Goal: Information Seeking & Learning: Learn about a topic

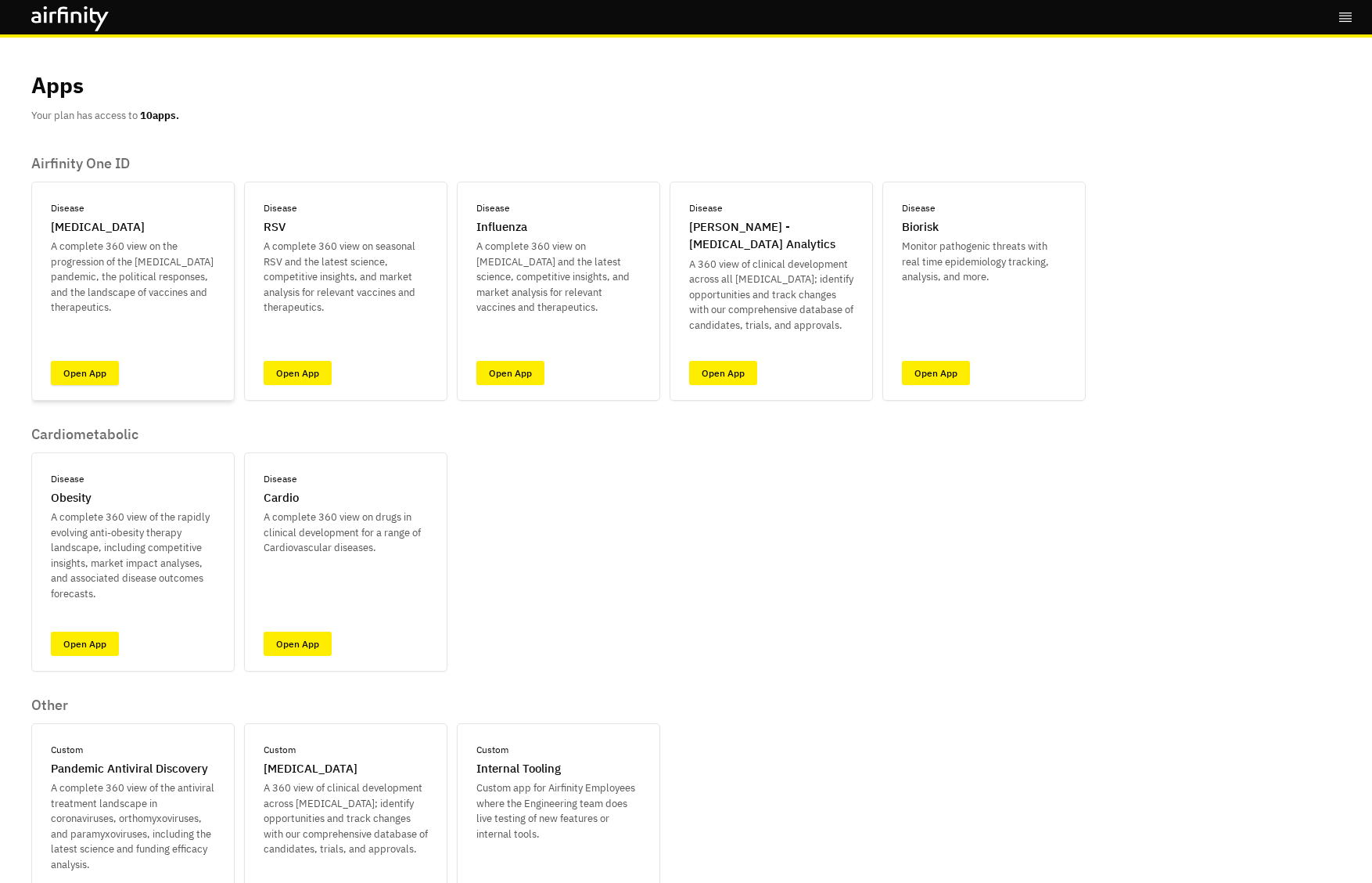
click at [93, 376] on link "Open App" at bounding box center [84, 372] width 68 height 24
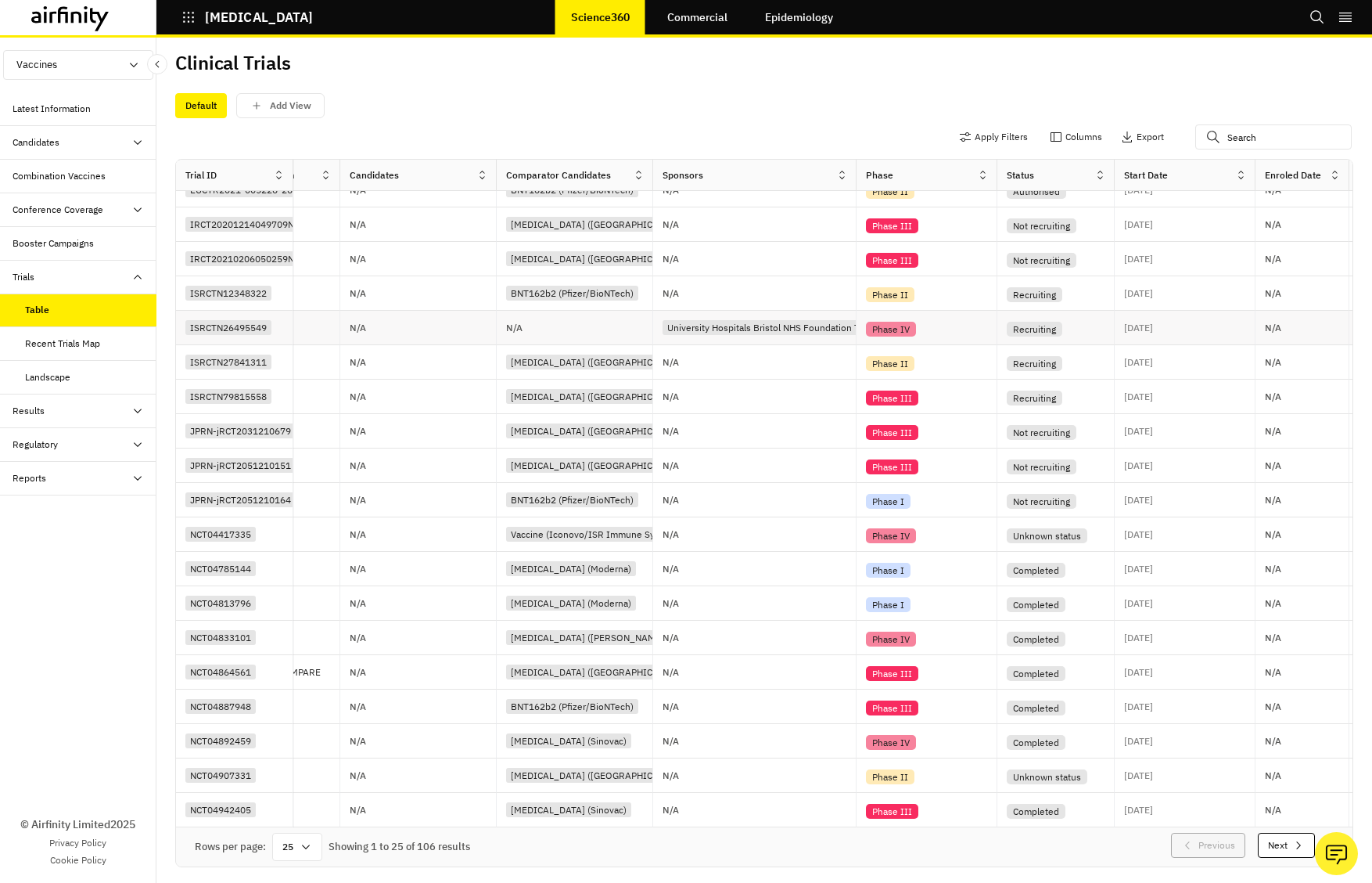
scroll to position [228, 553]
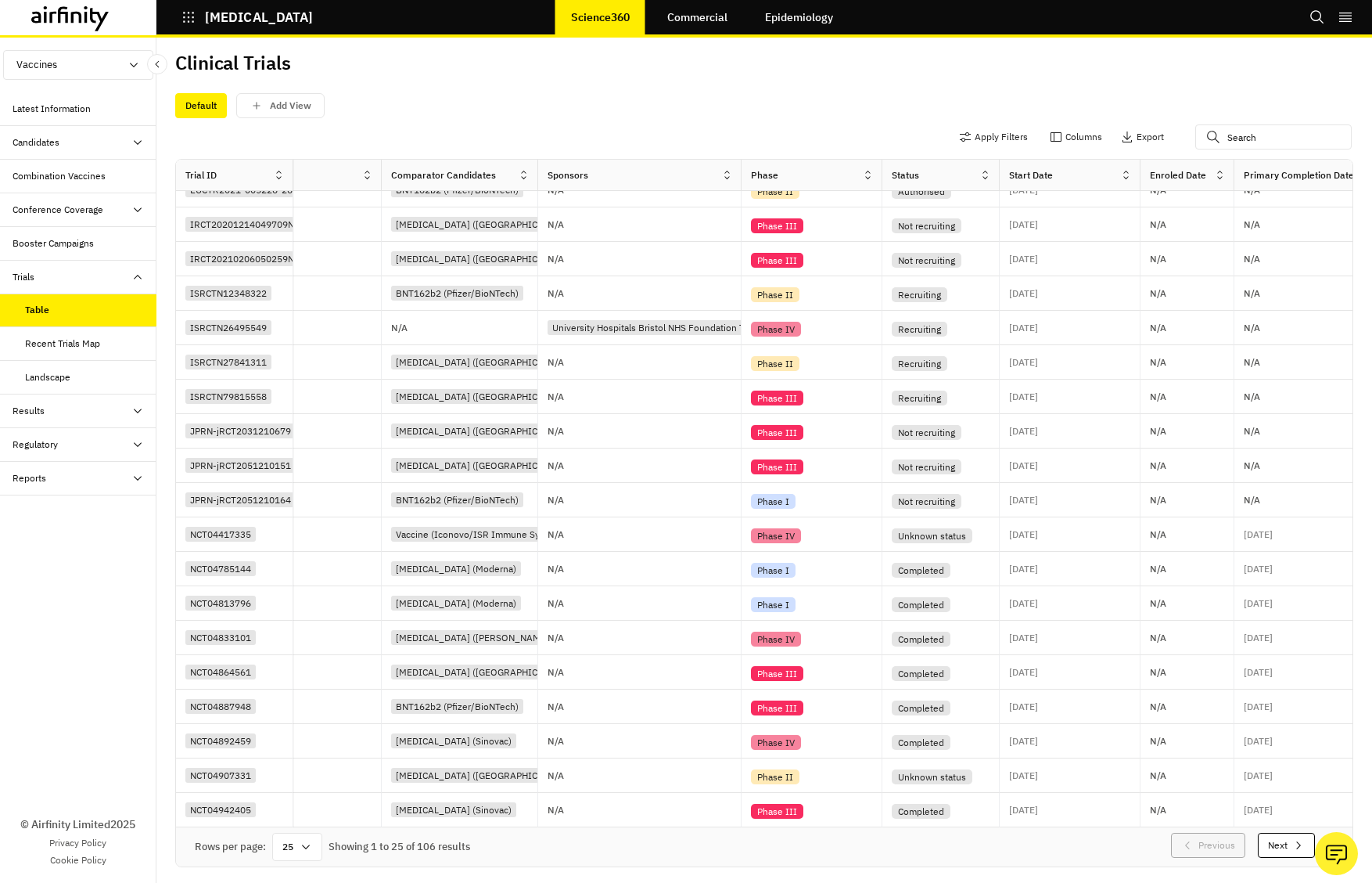
click at [723, 181] on div at bounding box center [730, 175] width 19 height 19
click at [692, 244] on div "Sort Ascending" at bounding box center [659, 247] width 160 height 35
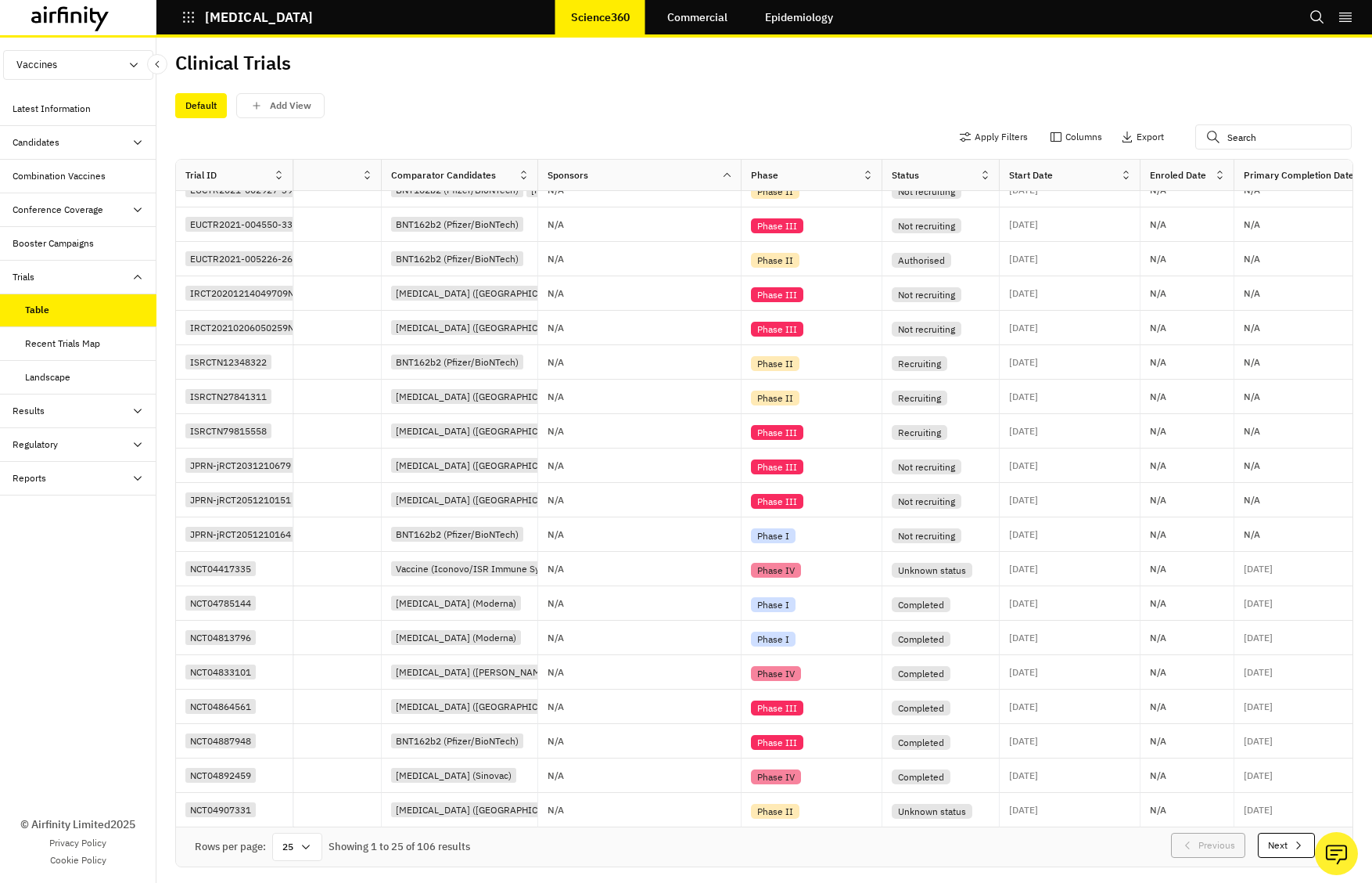
click at [1219, 182] on div at bounding box center [1223, 175] width 19 height 19
click at [1188, 242] on div "Sort Ascending" at bounding box center [1152, 247] width 160 height 35
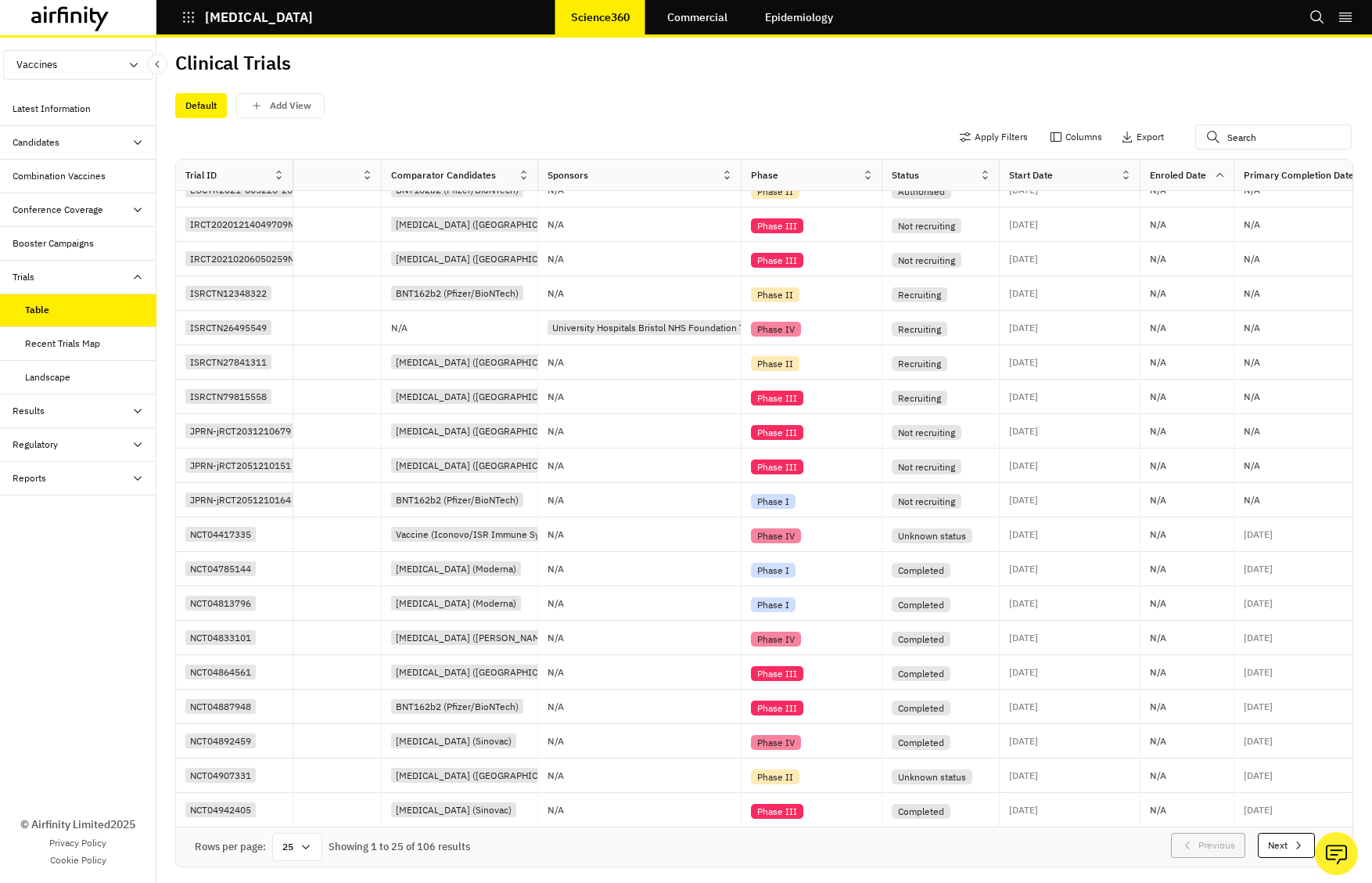
click at [1219, 171] on icon at bounding box center [1219, 174] width 12 height 12
click at [1182, 285] on div "Sort Descending" at bounding box center [1152, 281] width 160 height 35
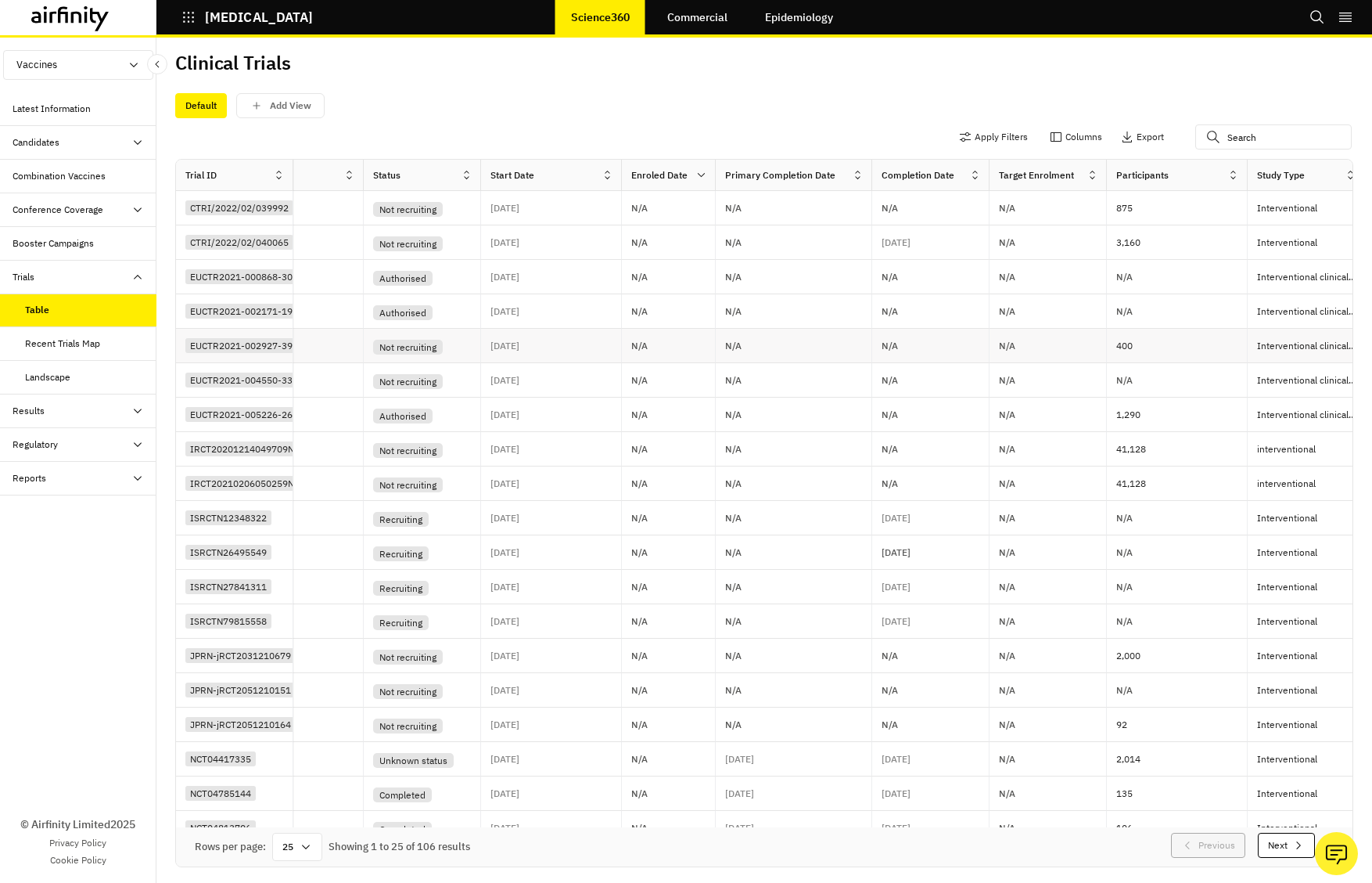
scroll to position [0, 1159]
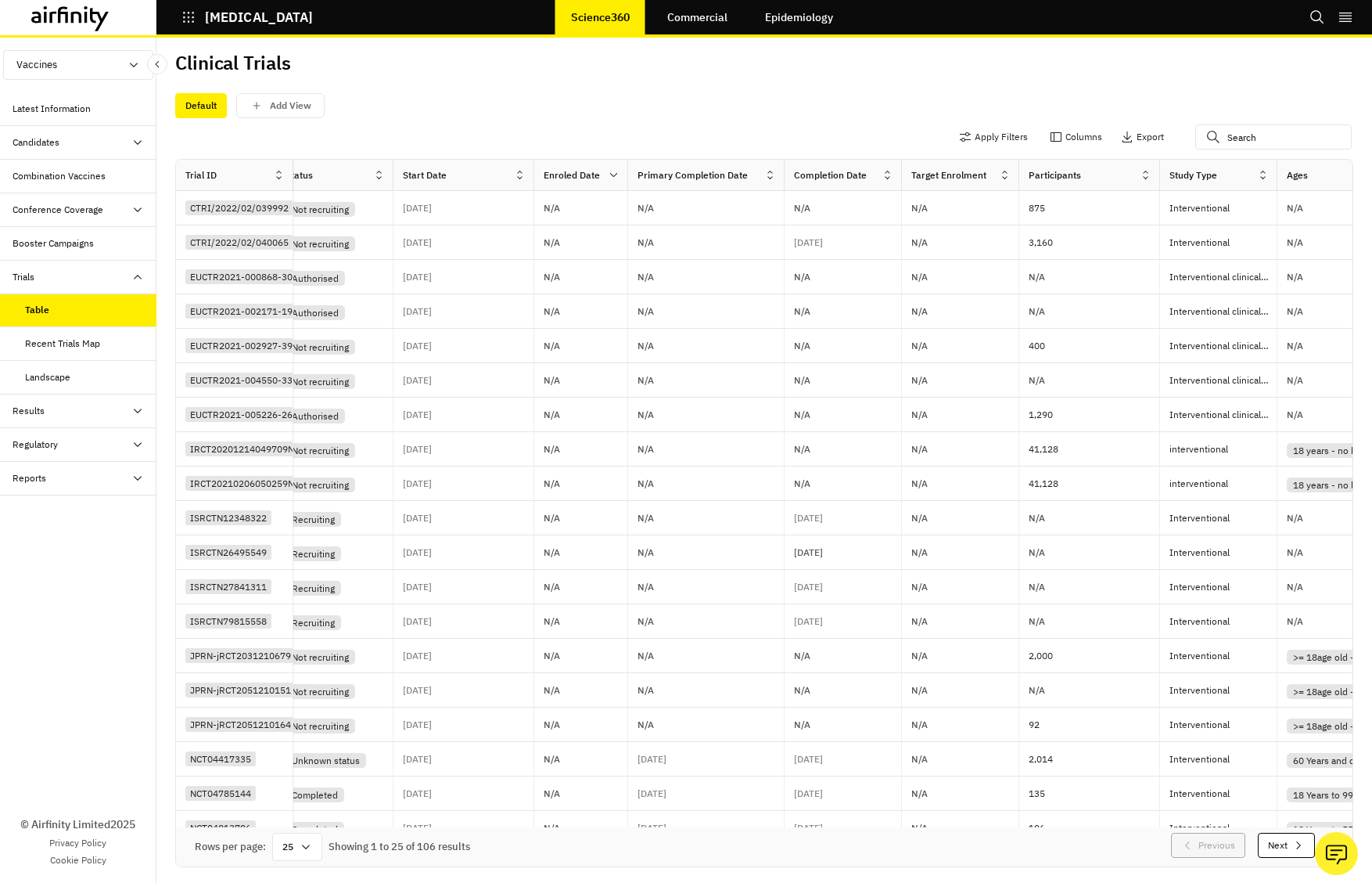
click at [1003, 177] on icon at bounding box center [1004, 174] width 5 height 8
click at [973, 283] on div "Sort Descending" at bounding box center [937, 281] width 160 height 35
click at [1005, 179] on icon at bounding box center [1004, 174] width 12 height 12
click at [987, 251] on div "Sort Ascending" at bounding box center [937, 247] width 160 height 35
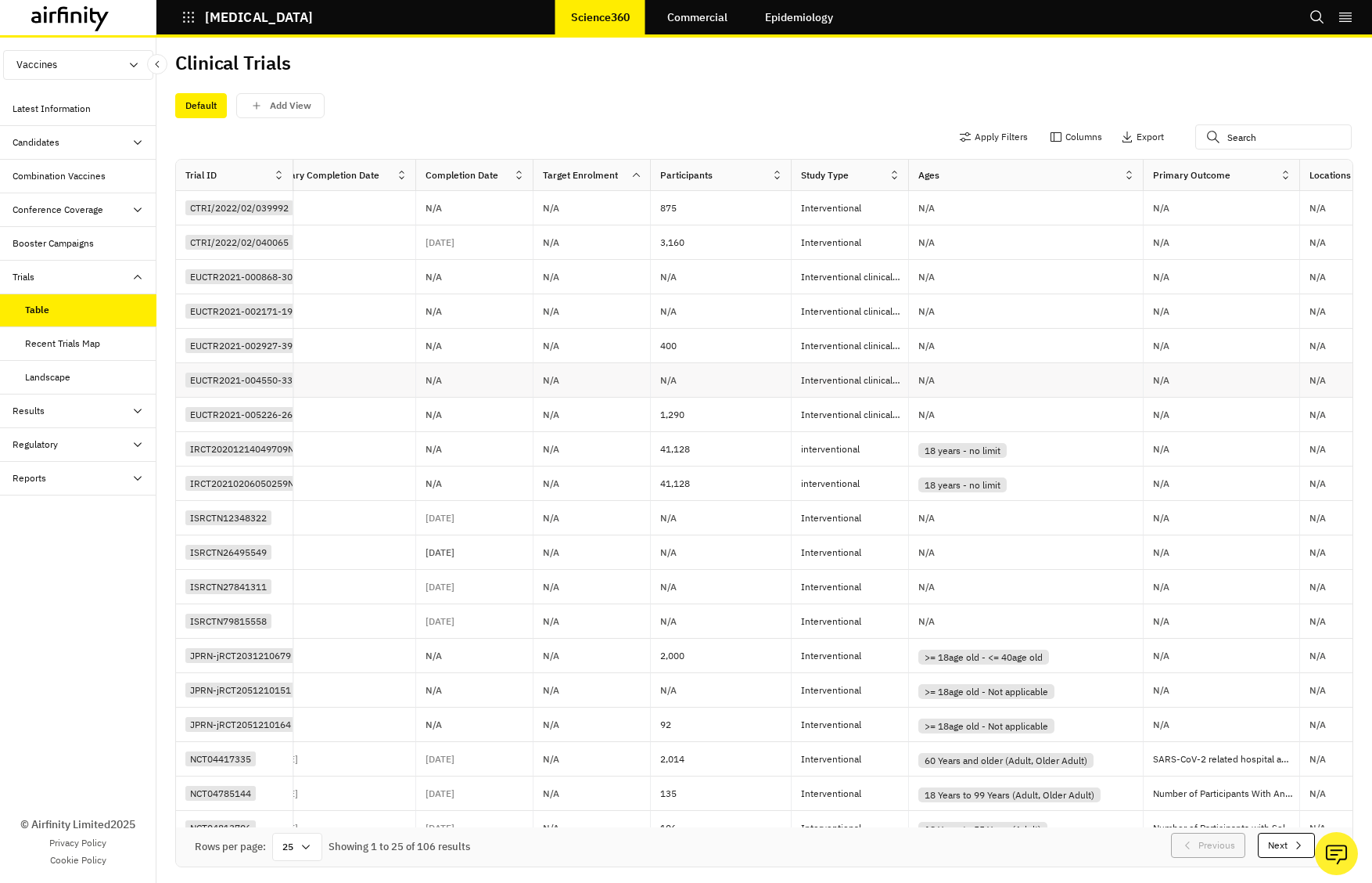
scroll to position [0, 1717]
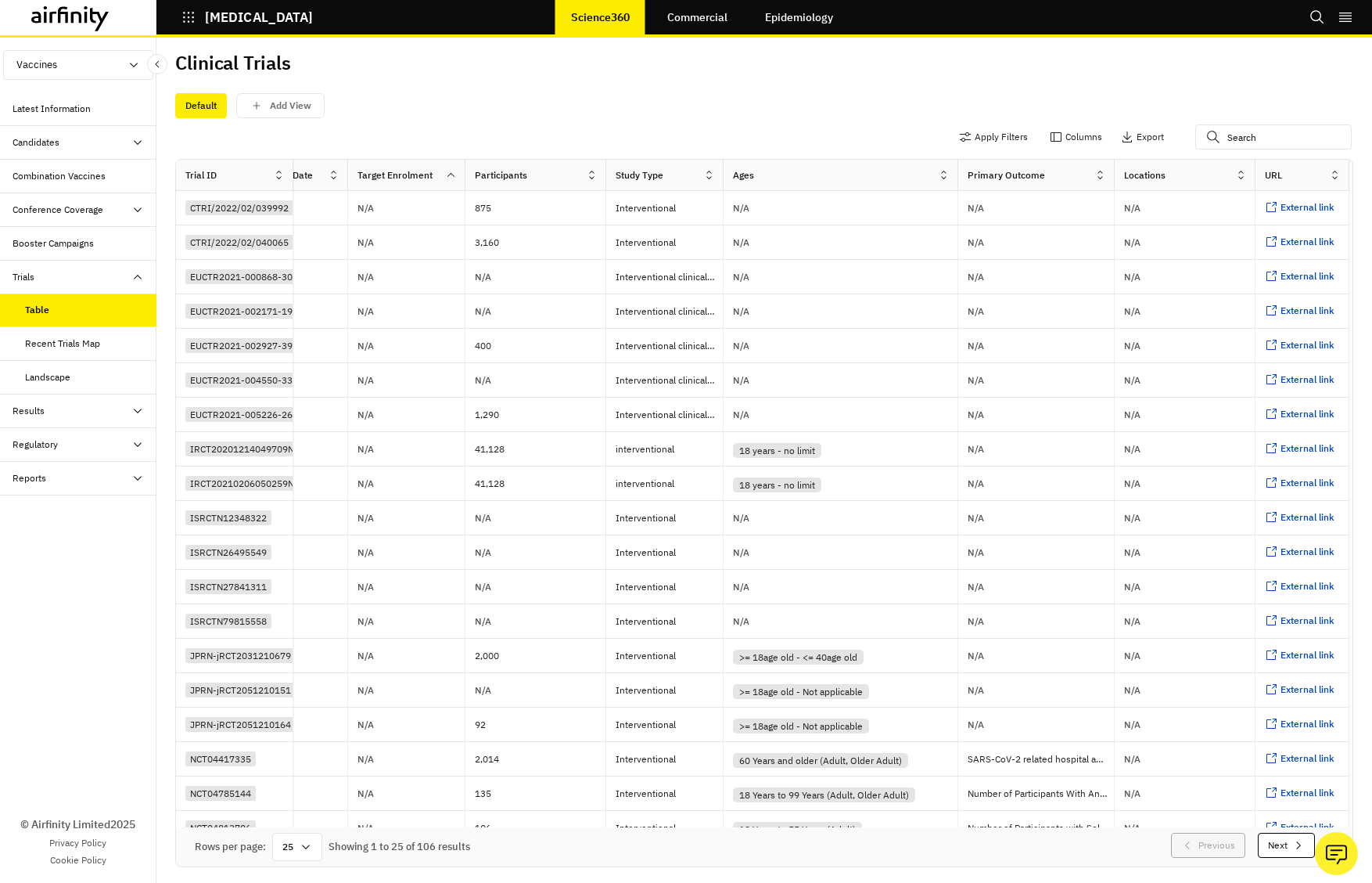
click at [1238, 177] on icon at bounding box center [1240, 174] width 12 height 12
click at [1202, 245] on div "Sort Ascending" at bounding box center [1169, 247] width 160 height 35
click at [1235, 181] on div at bounding box center [1244, 175] width 19 height 19
click at [1193, 281] on div "Sort Descending" at bounding box center [1169, 281] width 160 height 35
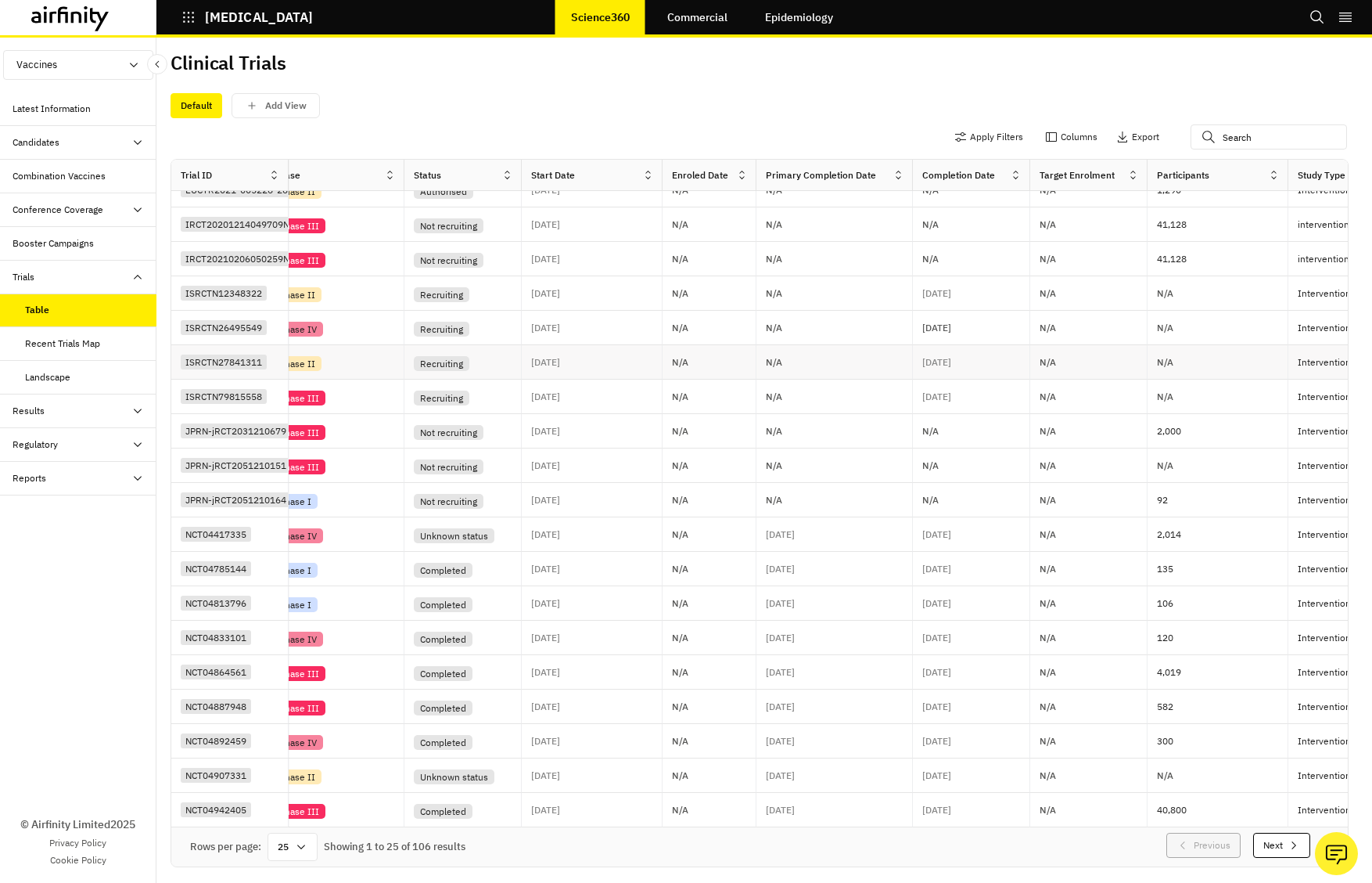
scroll to position [228, 1717]
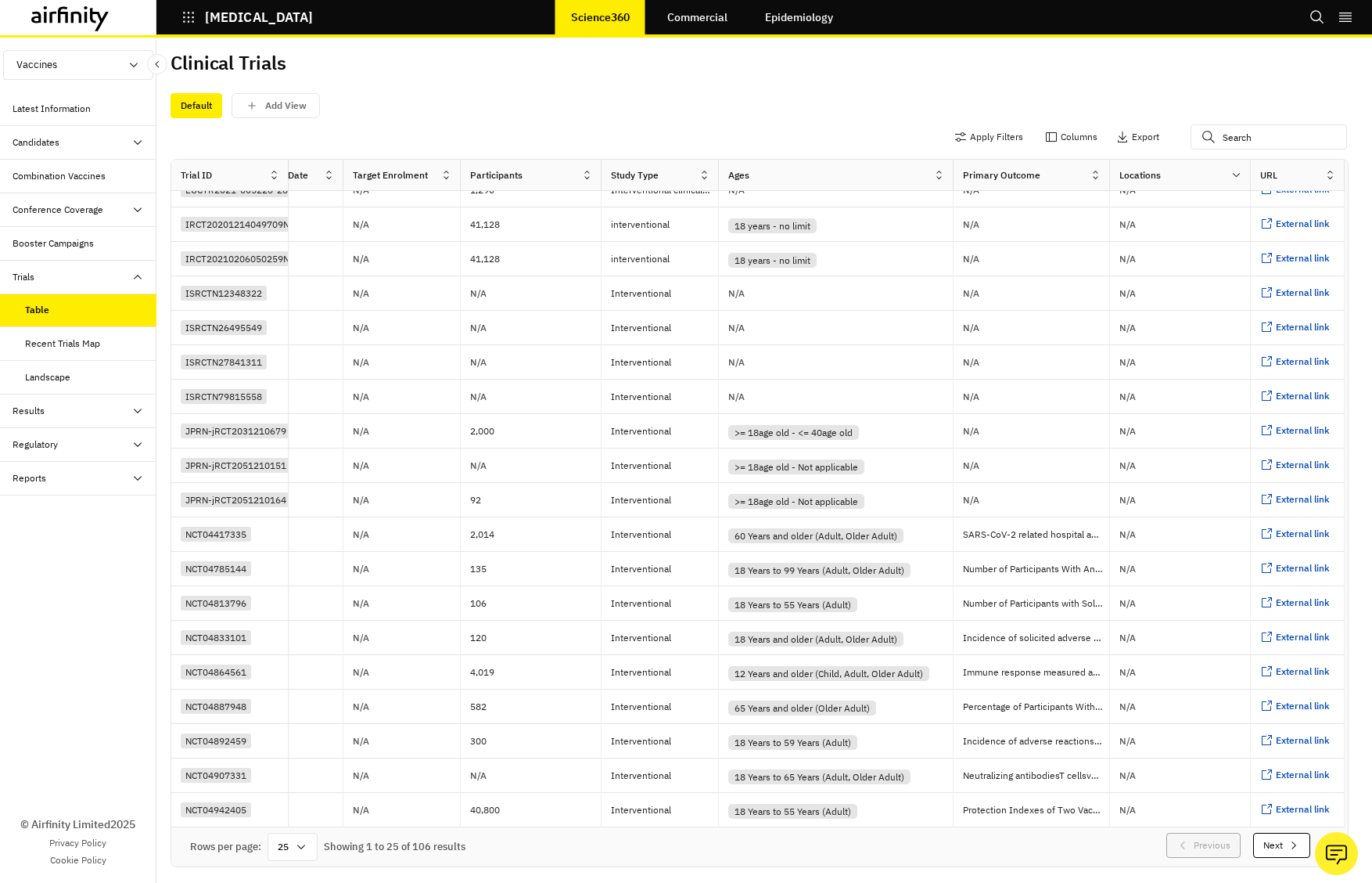
click at [82, 408] on div "Results" at bounding box center [84, 410] width 144 height 14
click at [99, 437] on div "Regulatory" at bounding box center [84, 444] width 144 height 14
click at [104, 276] on div "Trials" at bounding box center [84, 276] width 144 height 14
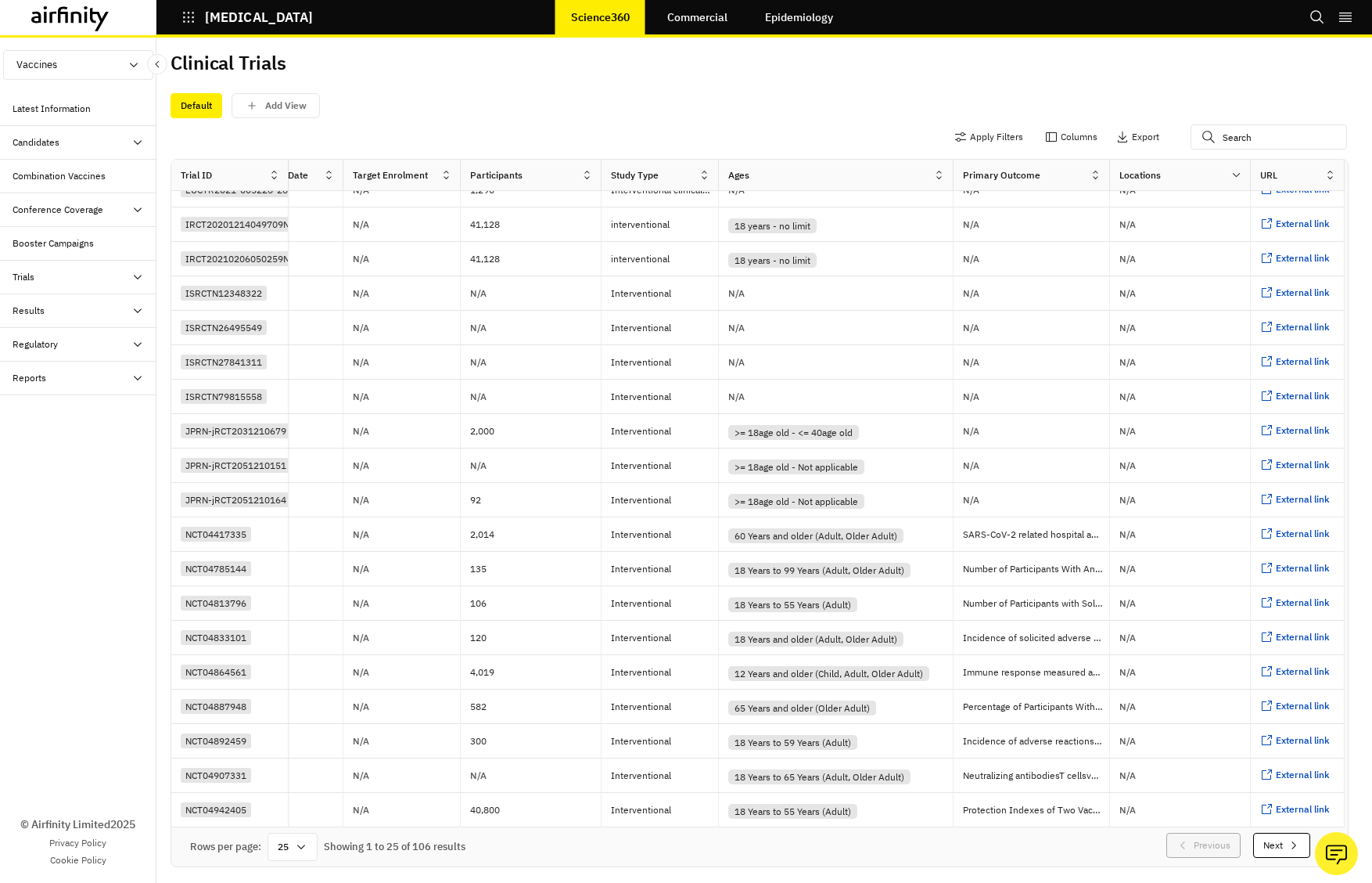
click at [104, 276] on div "Trials" at bounding box center [84, 276] width 144 height 14
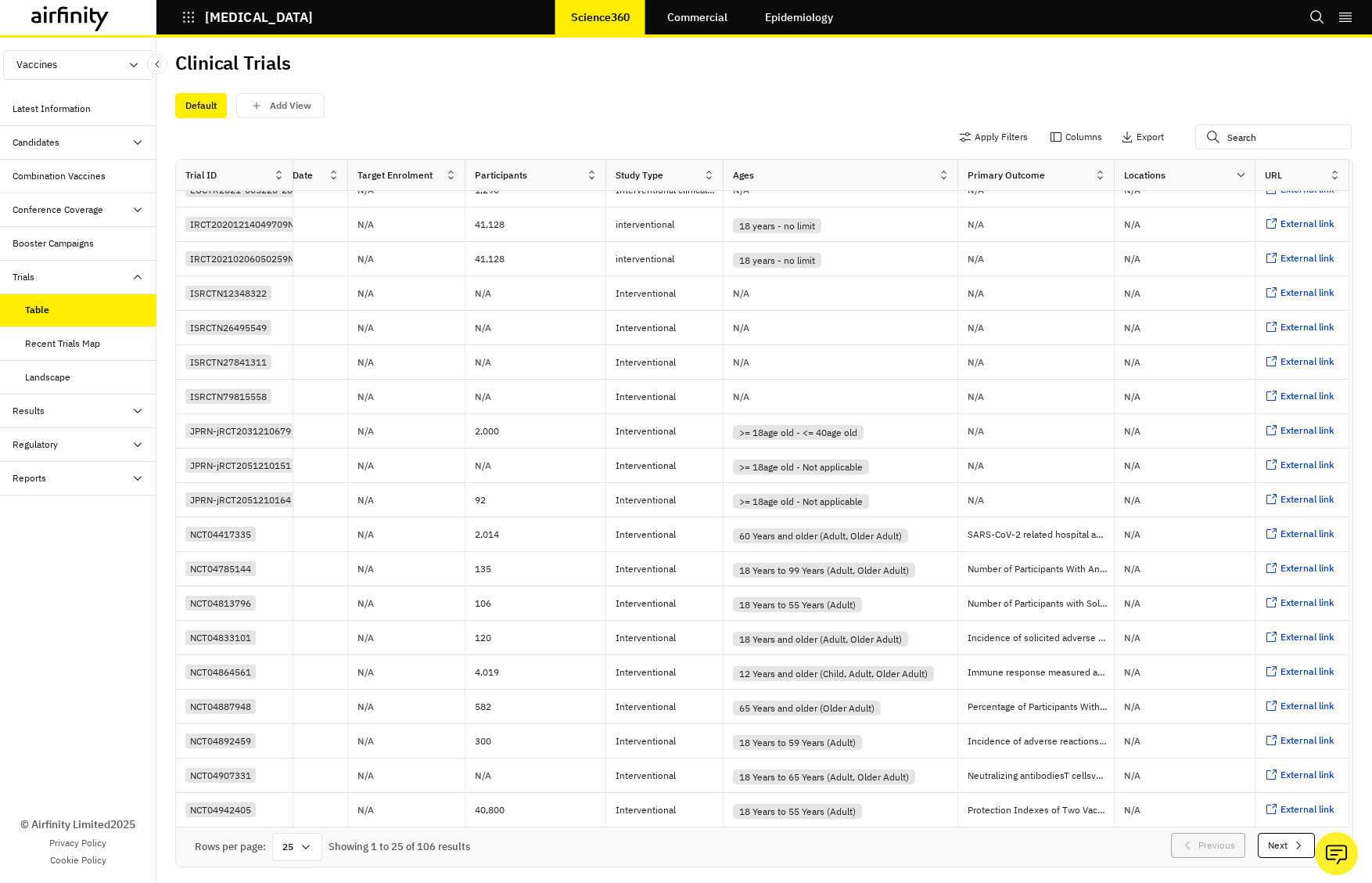
click at [1286, 844] on button "Next" at bounding box center [1286, 844] width 57 height 25
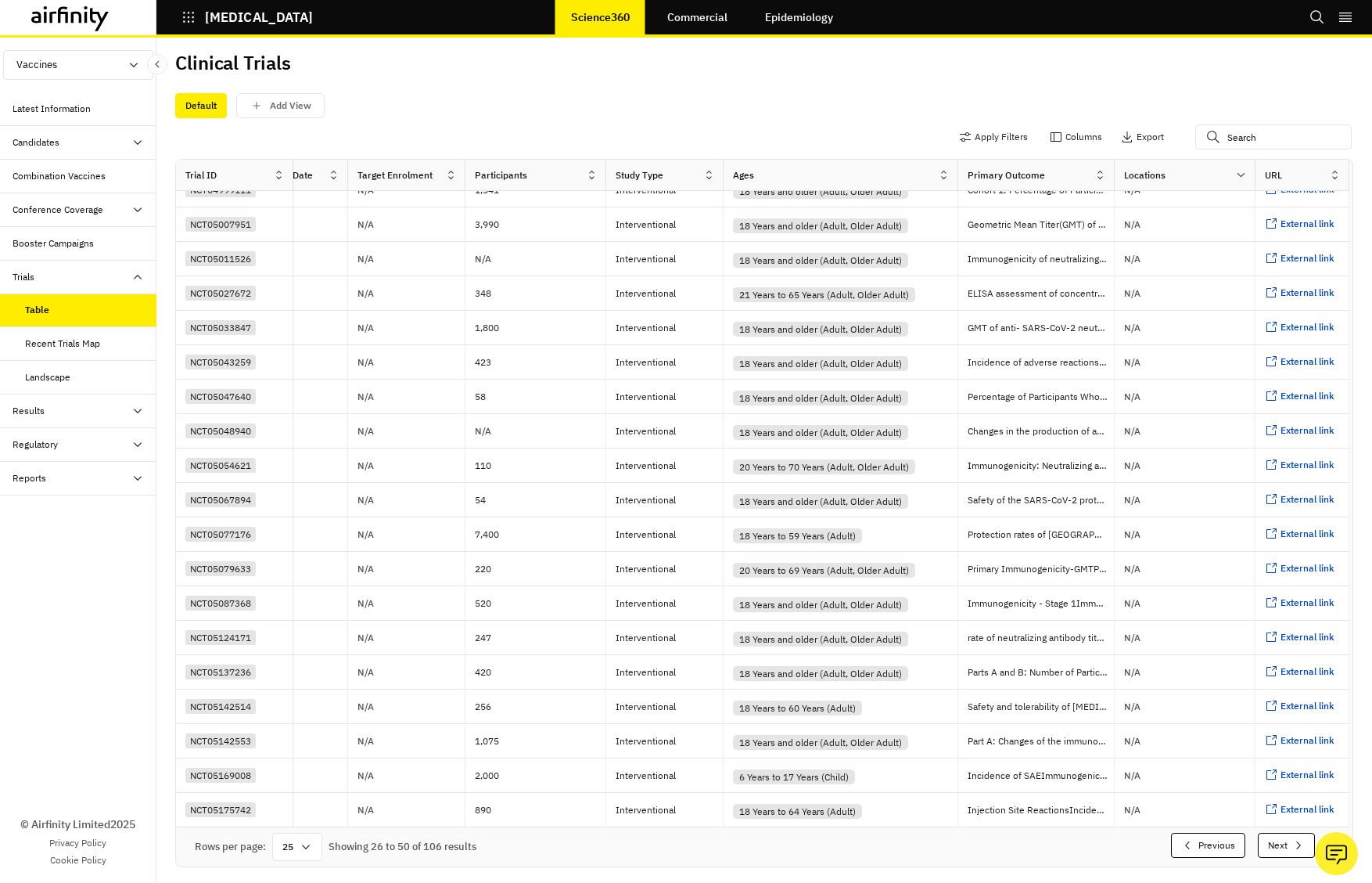
click at [1219, 847] on button "Previous" at bounding box center [1208, 844] width 74 height 25
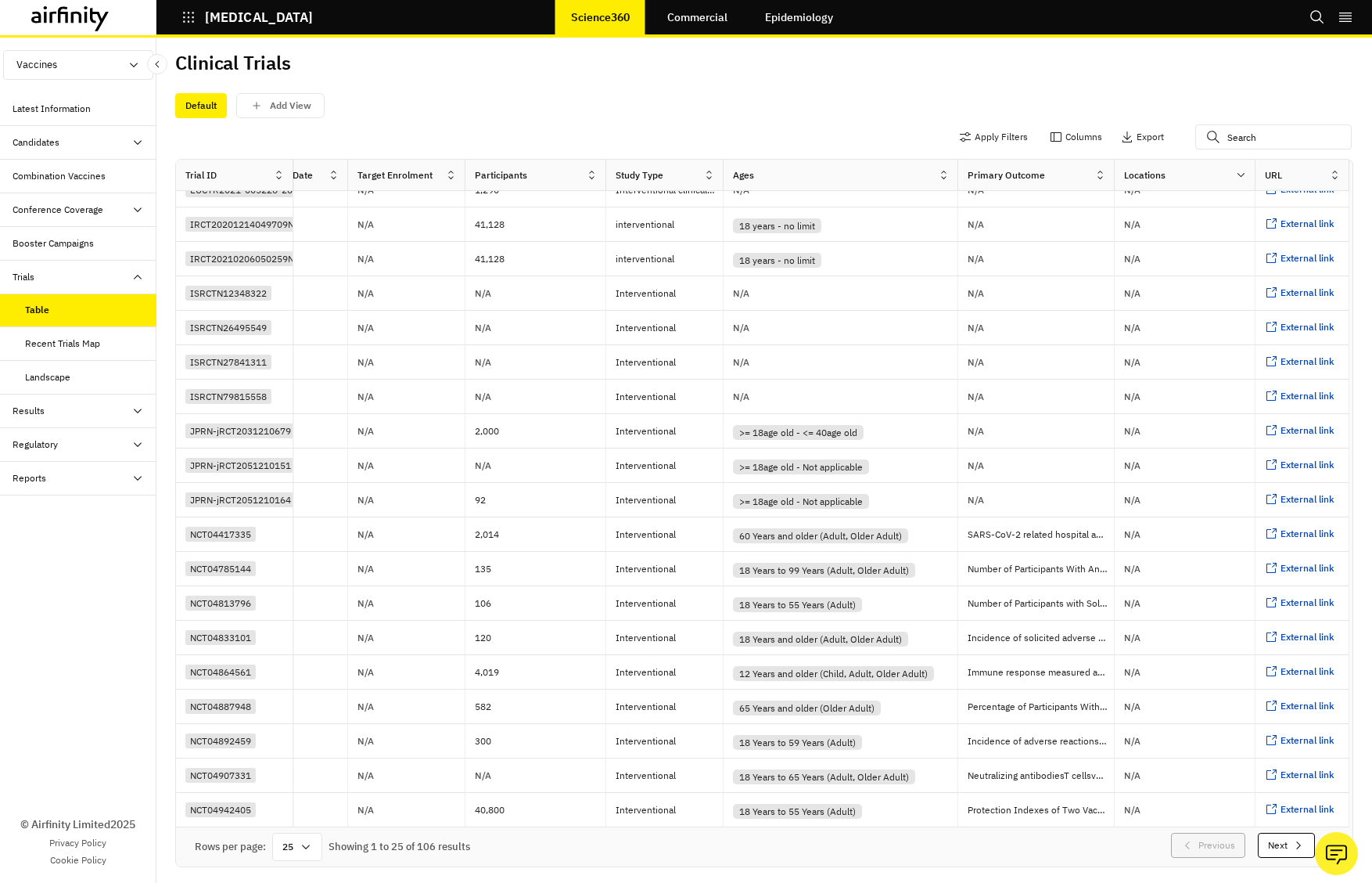
click at [926, 76] on div "Clinical Trials" at bounding box center [763, 69] width 1178 height 33
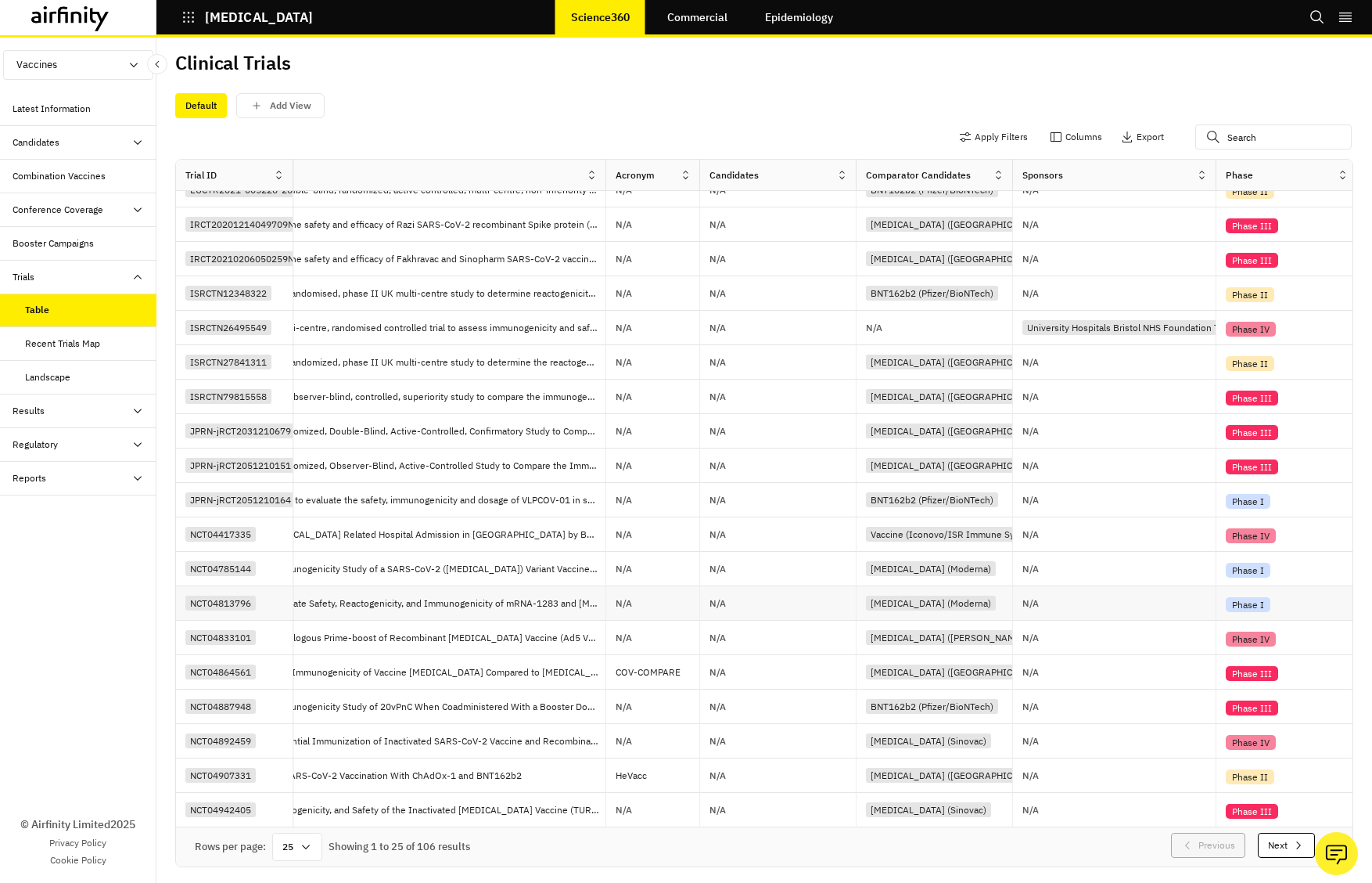
scroll to position [228, 0]
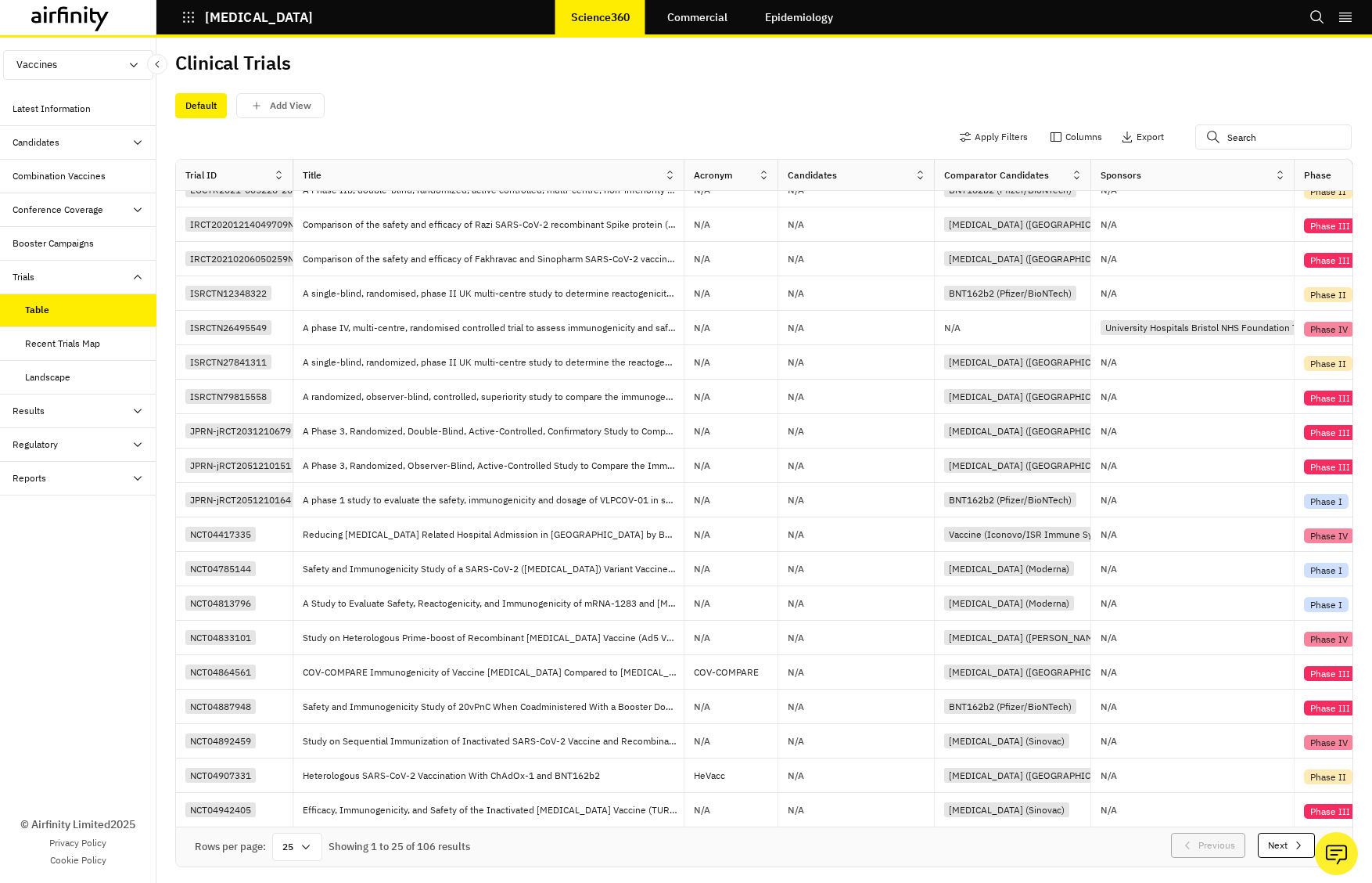
click at [100, 142] on div "Candidates" at bounding box center [84, 142] width 144 height 14
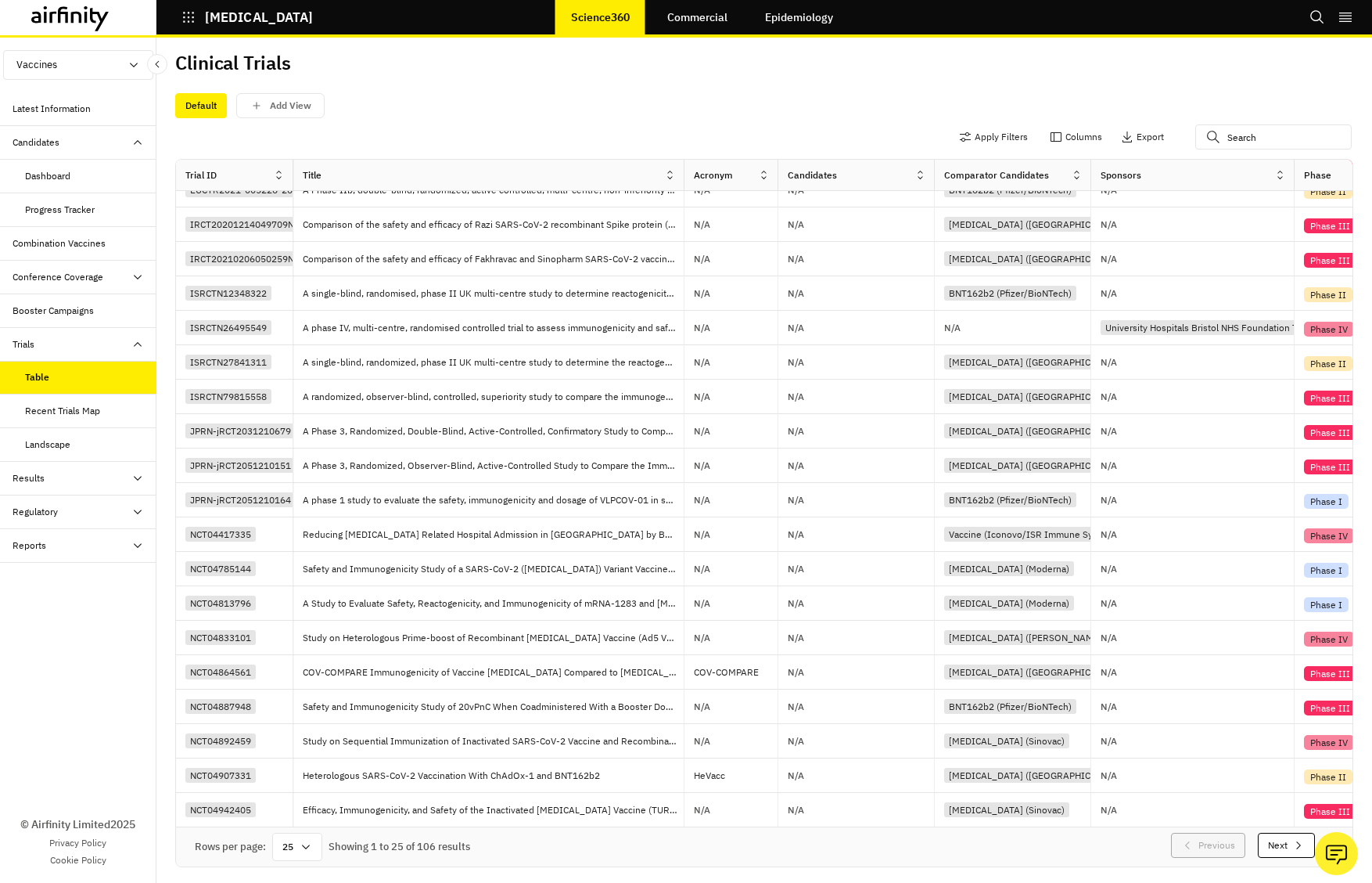
click at [73, 178] on div "Dashboard" at bounding box center [90, 175] width 131 height 14
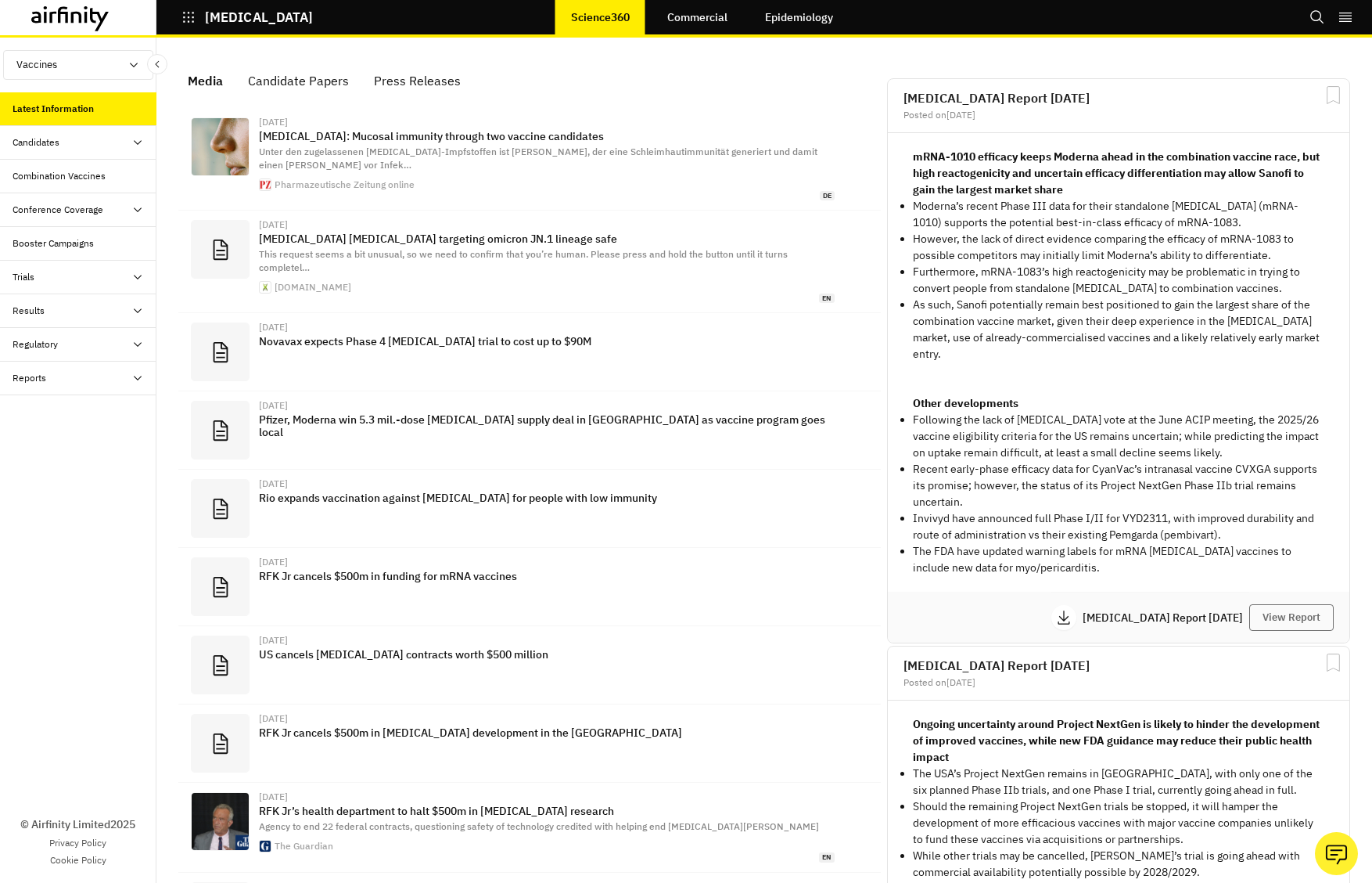
scroll to position [996, 469]
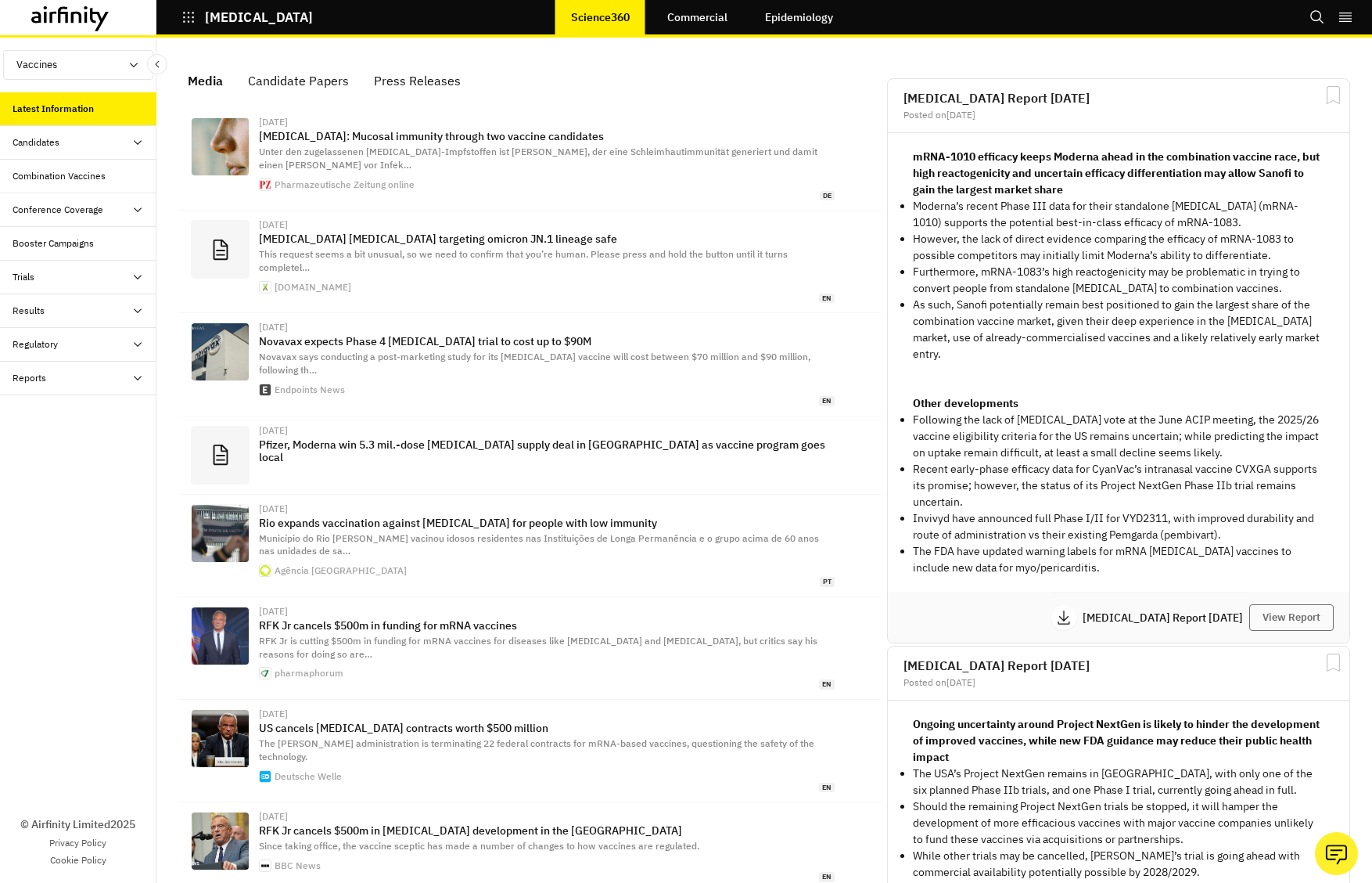
click at [120, 144] on div "Candidates" at bounding box center [84, 142] width 144 height 14
click at [123, 350] on div "Trials" at bounding box center [84, 344] width 144 height 14
click at [108, 386] on div "Table" at bounding box center [78, 378] width 157 height 34
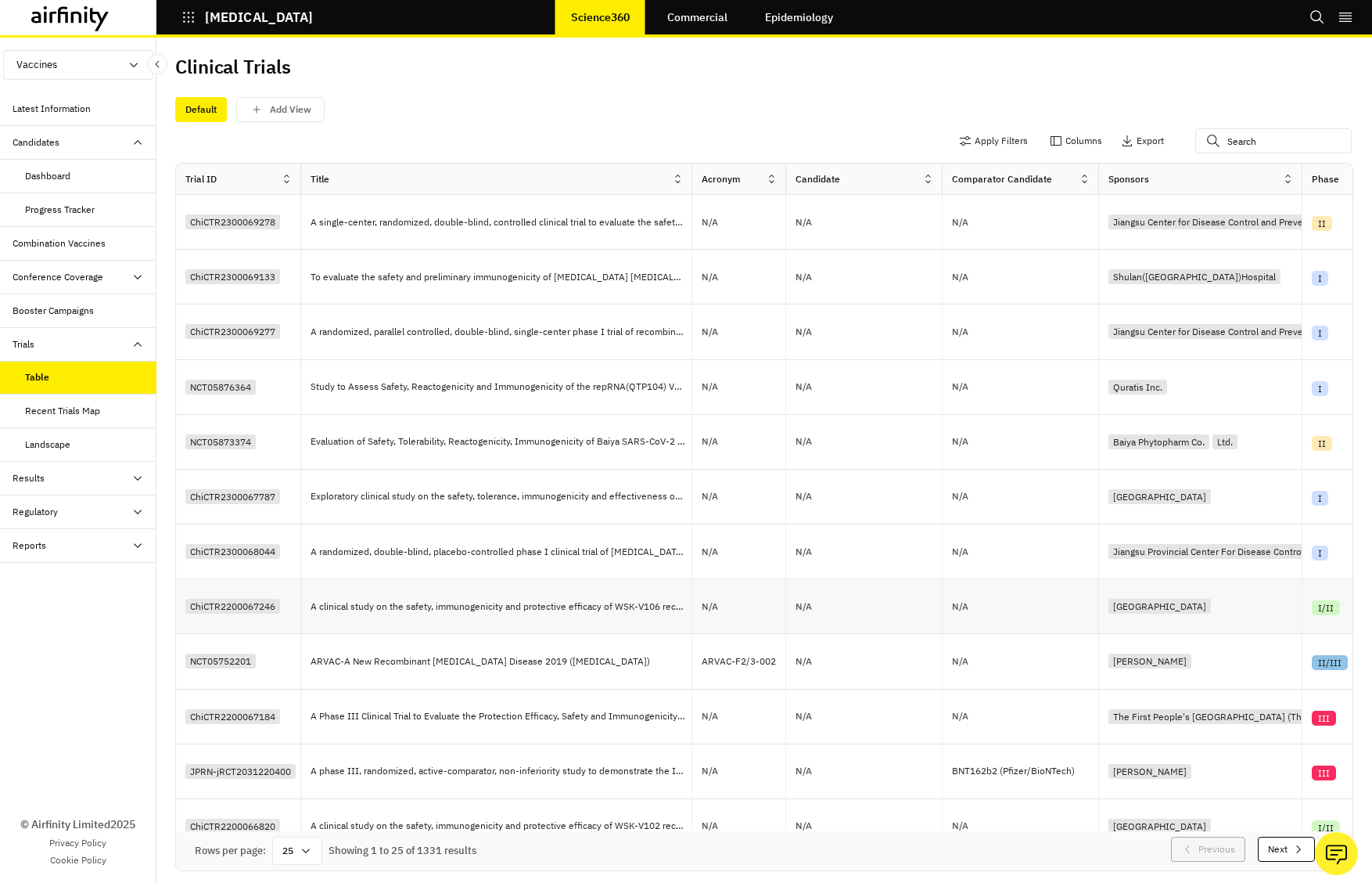
scroll to position [291, 0]
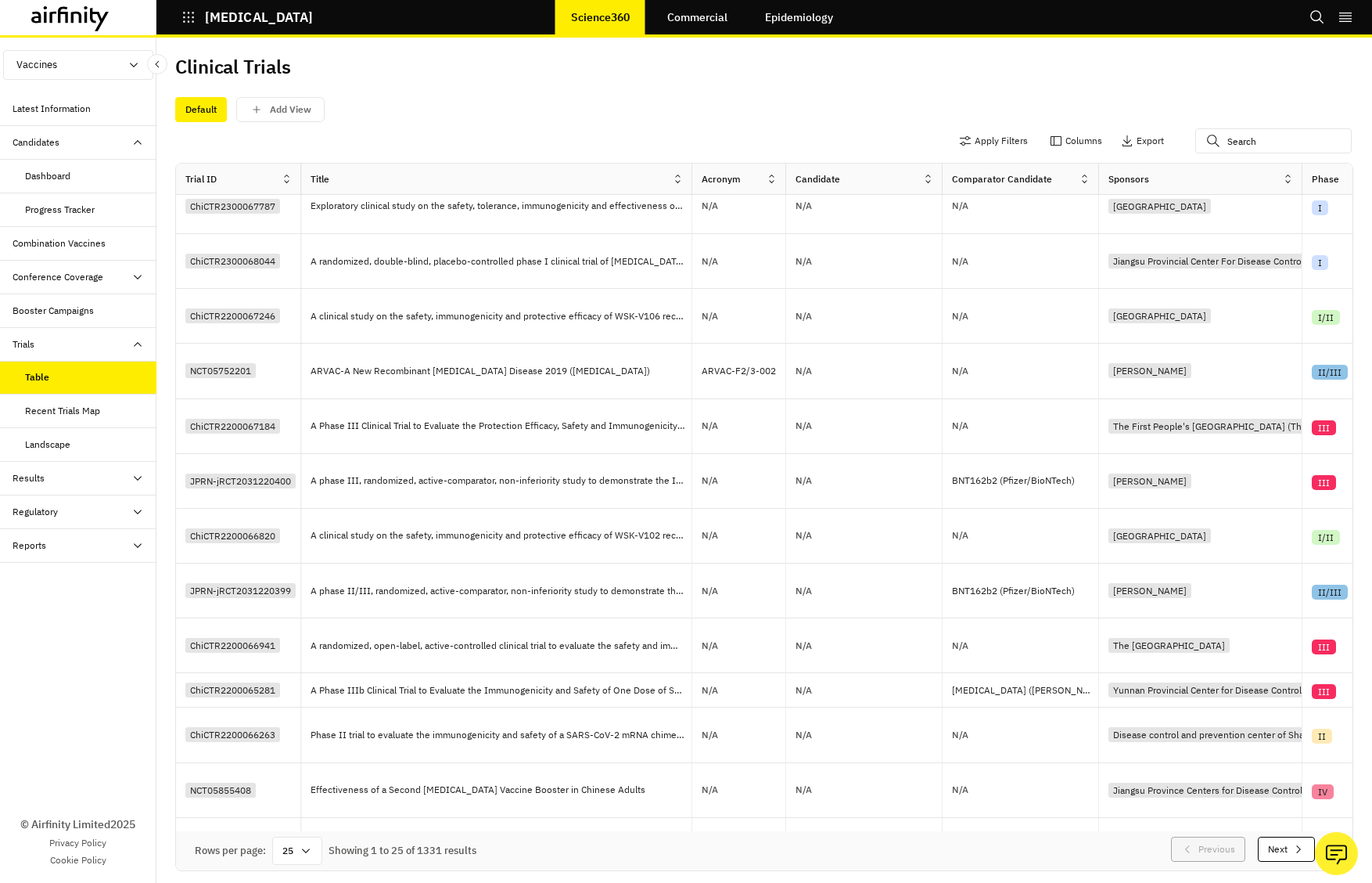
click at [84, 480] on div "Results" at bounding box center [84, 478] width 144 height 14
click at [86, 480] on div "Results" at bounding box center [84, 478] width 144 height 14
click at [88, 520] on div "Regulatory" at bounding box center [78, 512] width 157 height 34
click at [92, 515] on div "Regulatory" at bounding box center [84, 511] width 144 height 14
click at [93, 179] on div "Dashboard" at bounding box center [90, 175] width 131 height 14
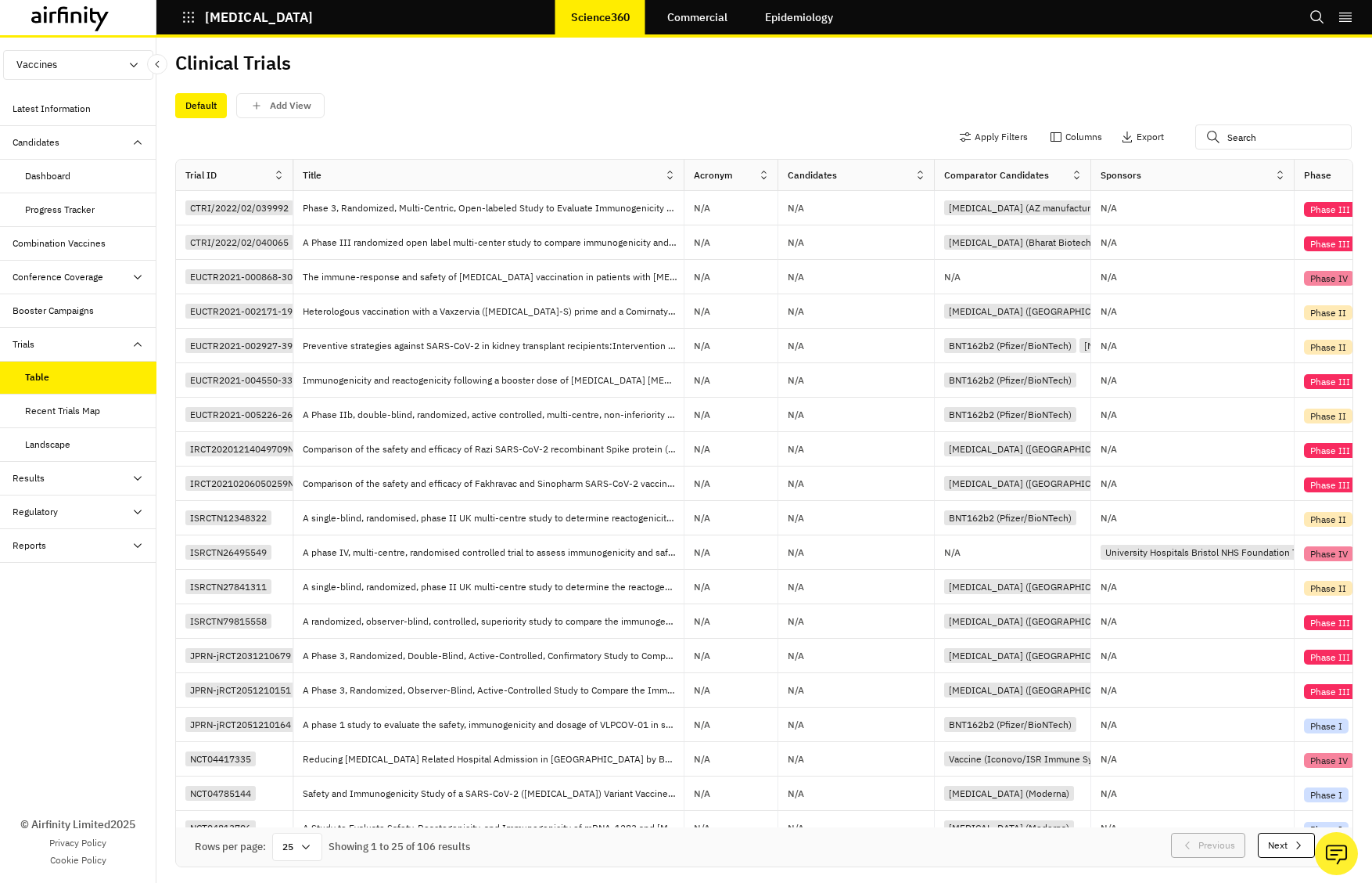
click at [109, 474] on div "Results" at bounding box center [84, 478] width 144 height 14
click at [105, 475] on div "Results" at bounding box center [84, 478] width 144 height 14
click at [115, 509] on div "Regulatory" at bounding box center [84, 511] width 144 height 14
click at [111, 510] on div "Regulatory" at bounding box center [84, 511] width 144 height 14
click at [113, 553] on div "Reports" at bounding box center [78, 546] width 157 height 34
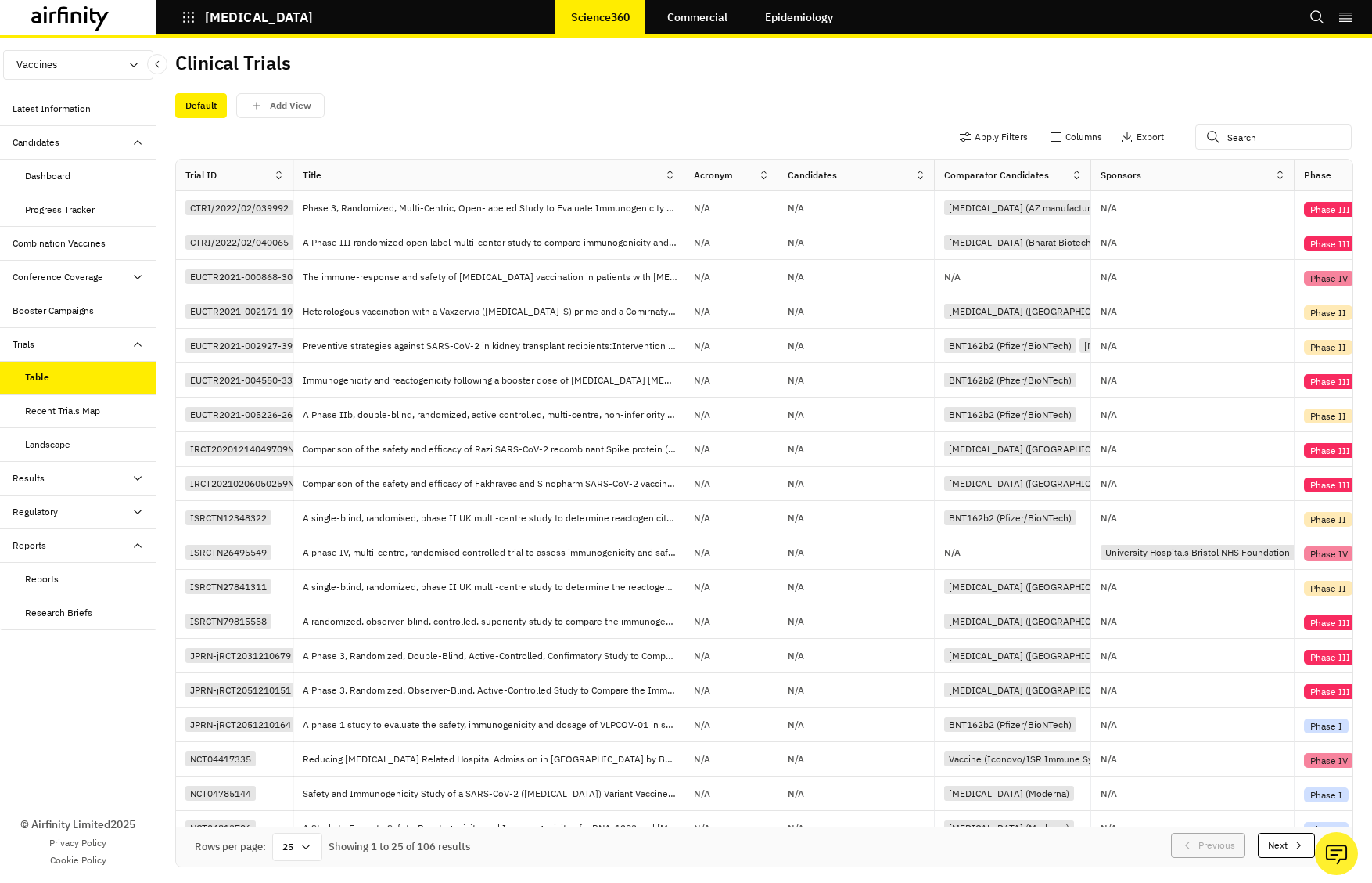
click at [113, 553] on div "Reports" at bounding box center [78, 546] width 157 height 34
click at [114, 475] on div "Results" at bounding box center [84, 478] width 144 height 14
click at [920, 177] on icon at bounding box center [920, 174] width 12 height 12
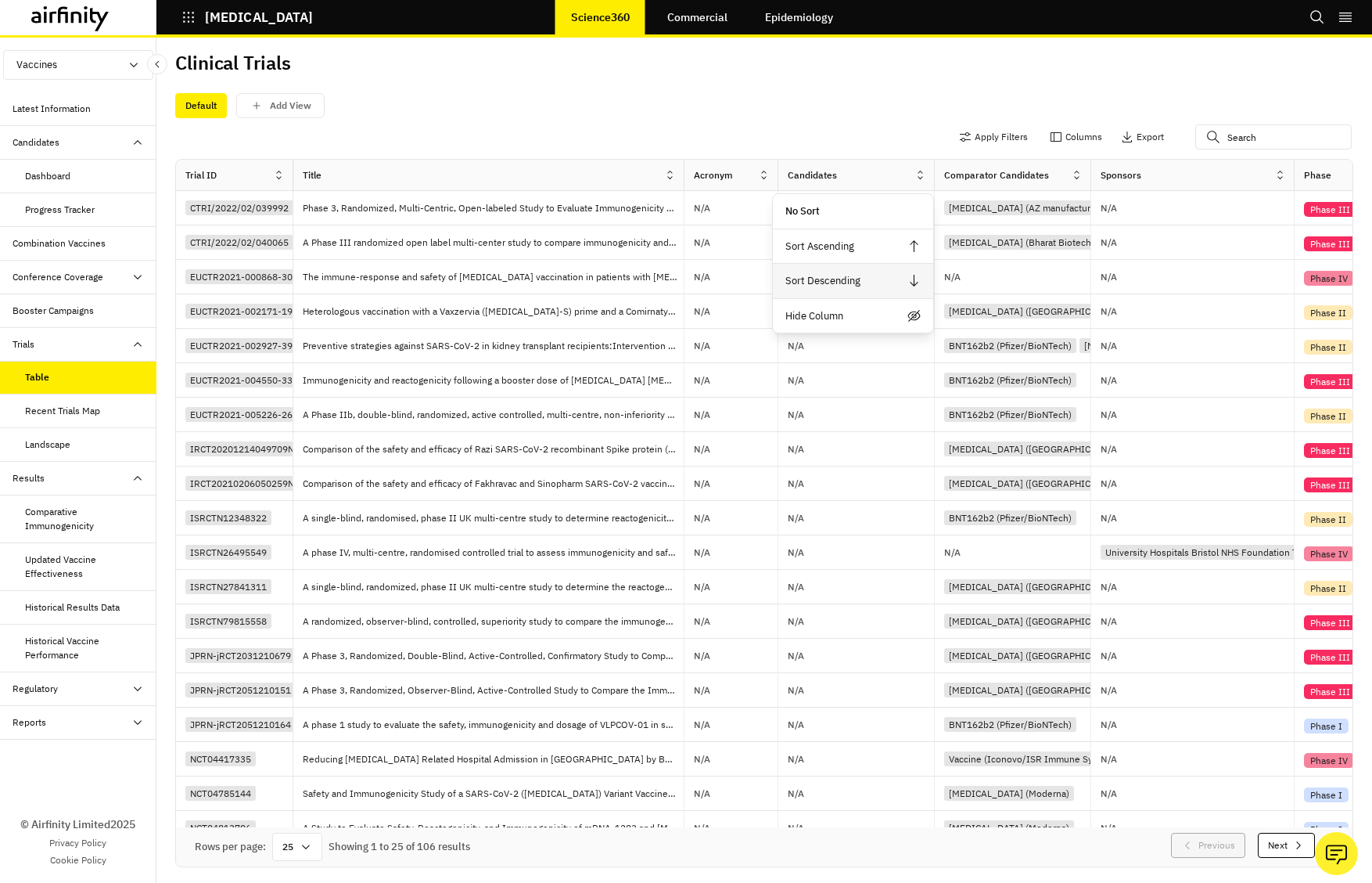
click at [874, 275] on div "Sort Descending" at bounding box center [852, 281] width 160 height 35
click at [920, 174] on icon at bounding box center [920, 174] width 12 height 12
click at [888, 255] on div "Sort Ascending" at bounding box center [852, 247] width 160 height 35
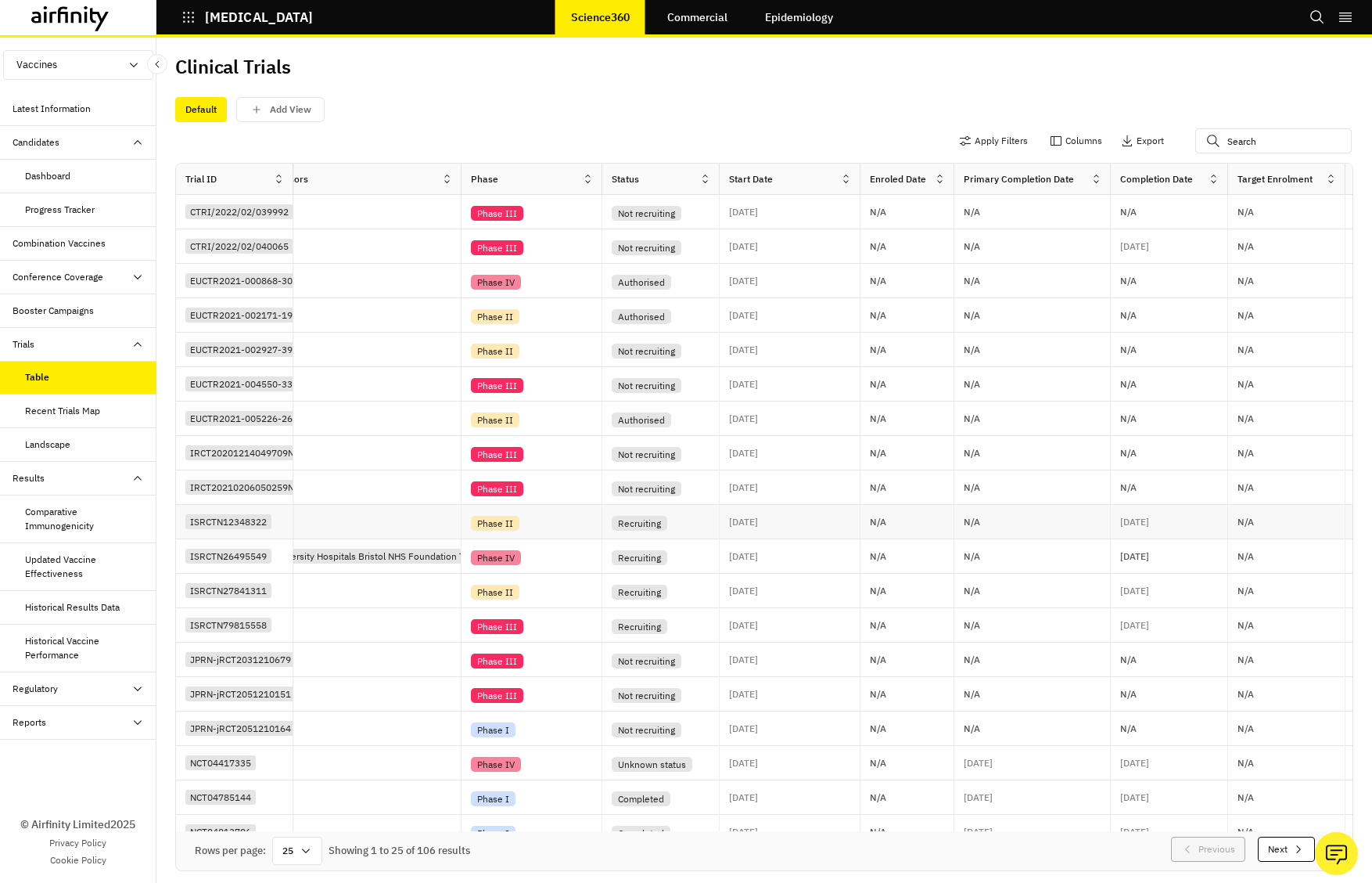
scroll to position [0, 697]
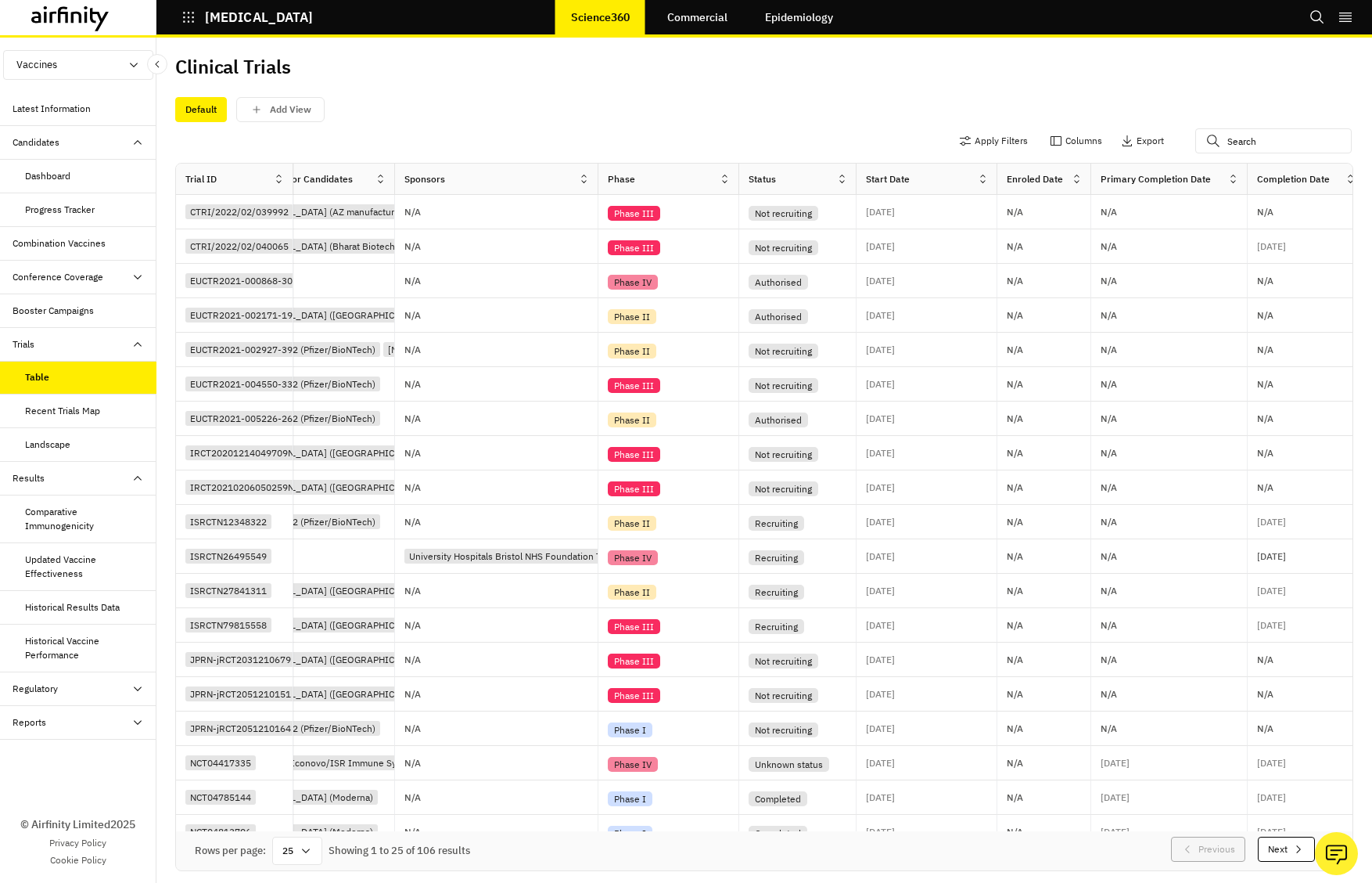
click at [92, 722] on div "Reports" at bounding box center [84, 722] width 144 height 14
click at [108, 682] on div "Regulatory" at bounding box center [84, 688] width 144 height 14
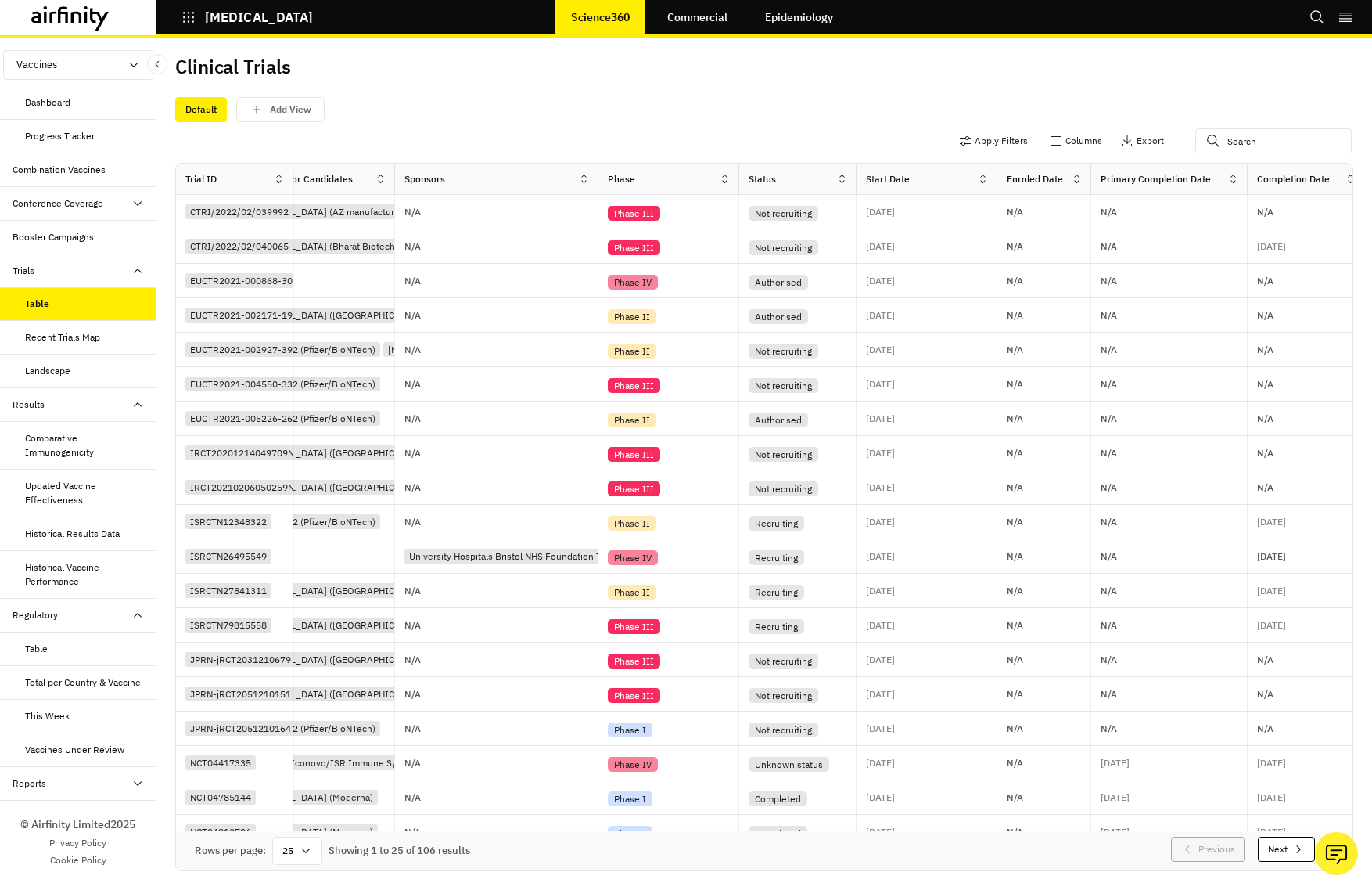
click at [92, 450] on div "Comparative Immunogenicity" at bounding box center [84, 445] width 119 height 28
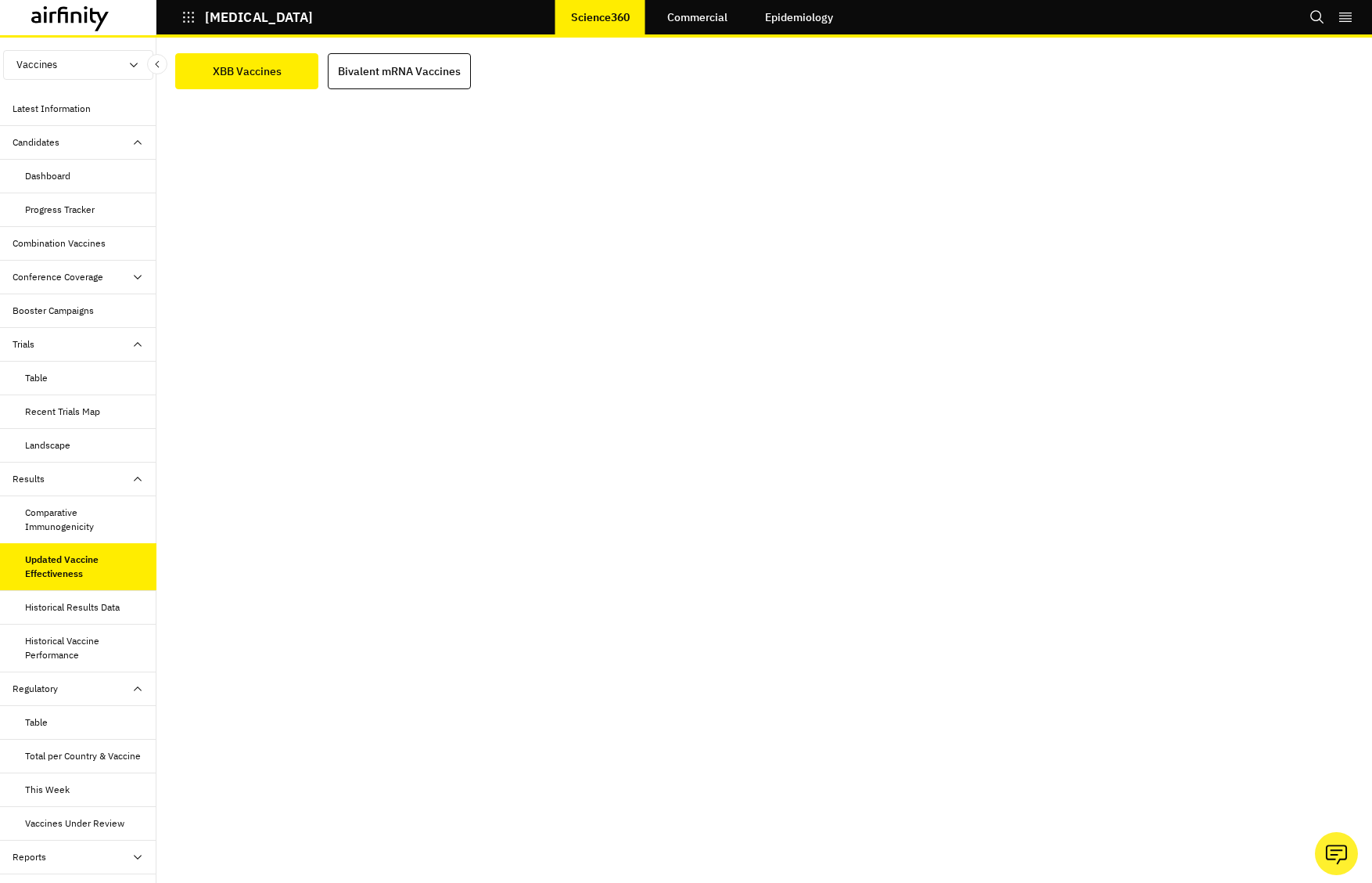
scroll to position [73, 0]
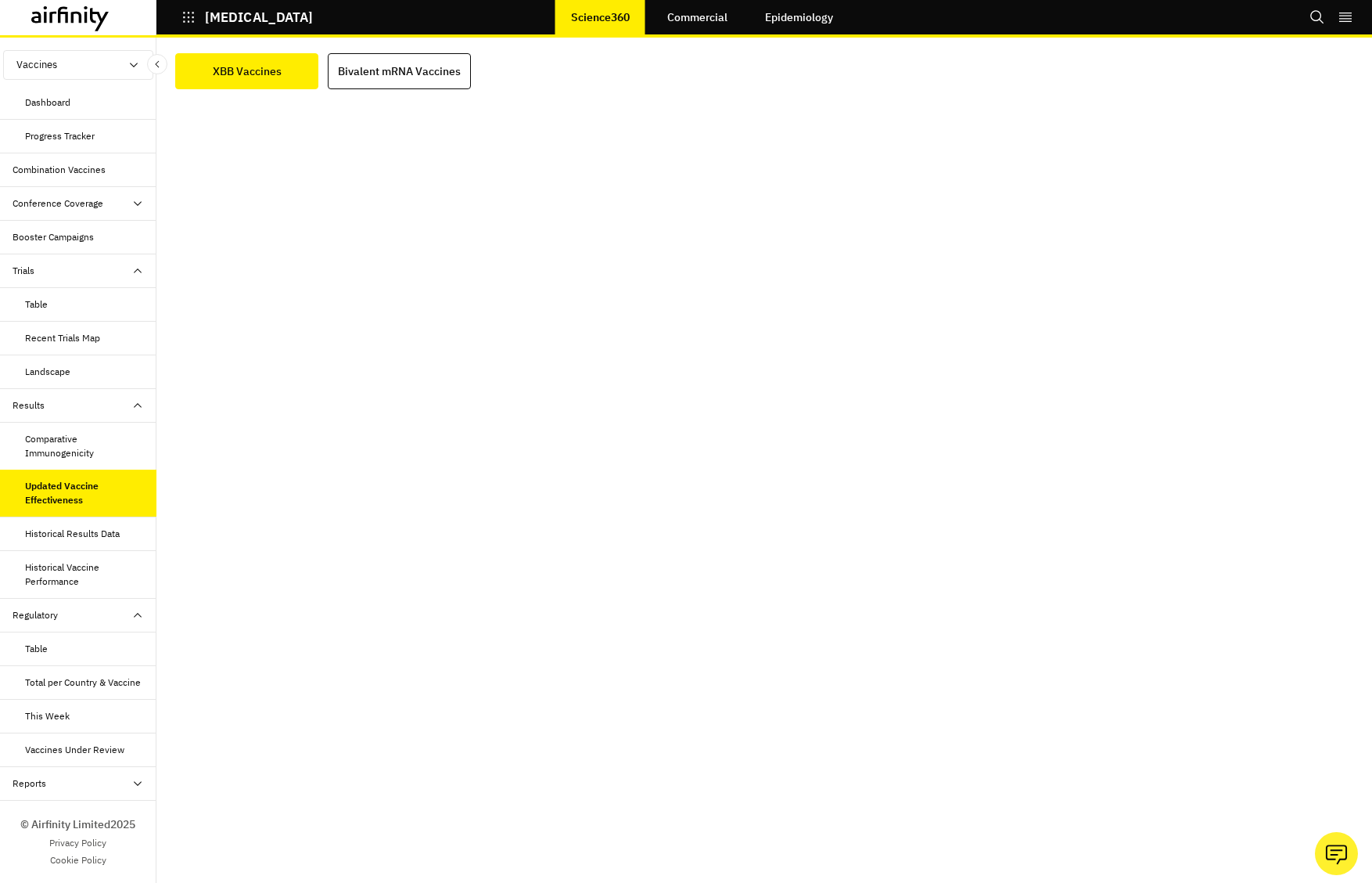
click at [92, 535] on div "Historical Results Data" at bounding box center [71, 533] width 94 height 14
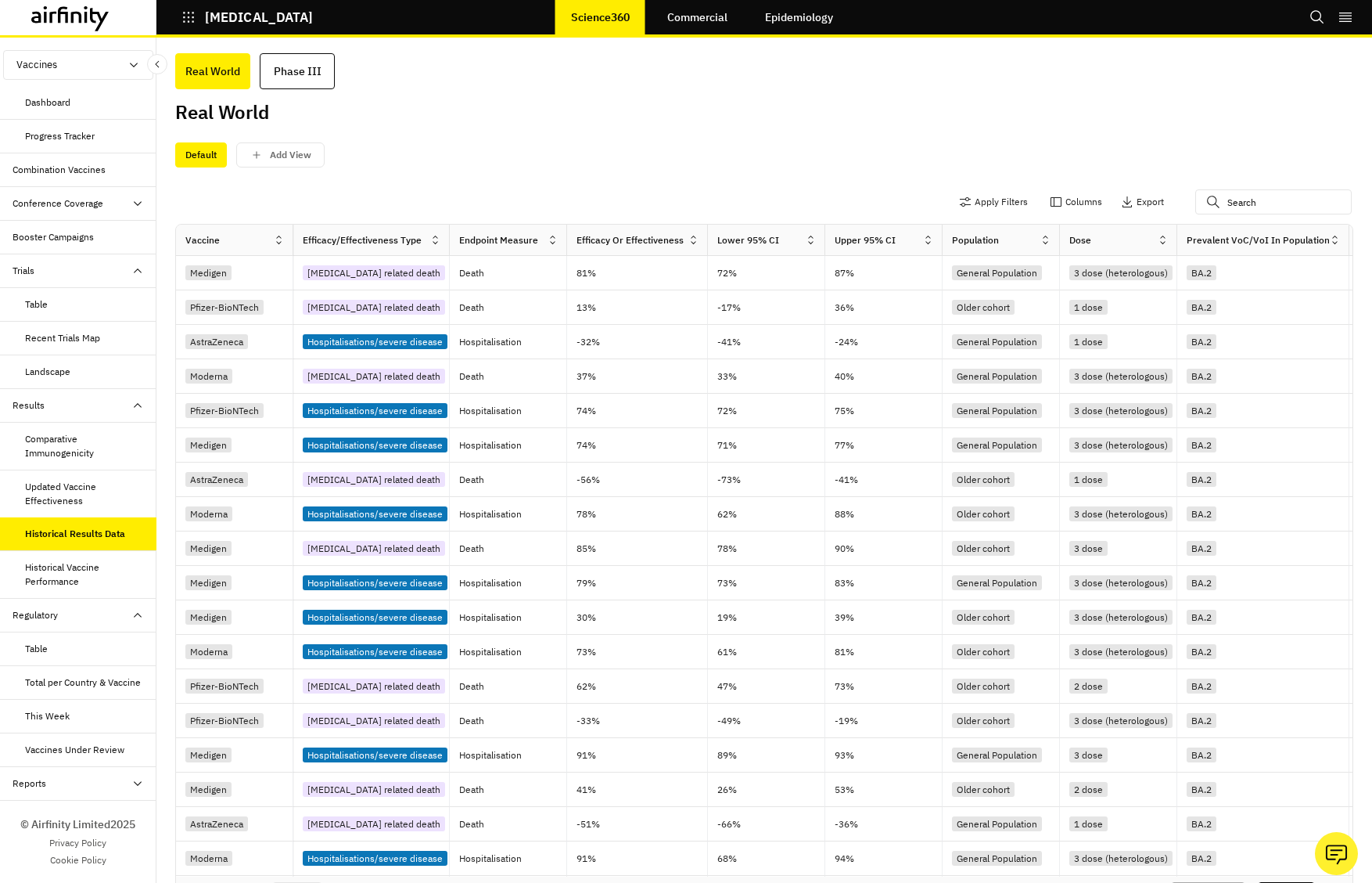
click at [77, 576] on div "Historical Vaccine Performance" at bounding box center [84, 574] width 119 height 28
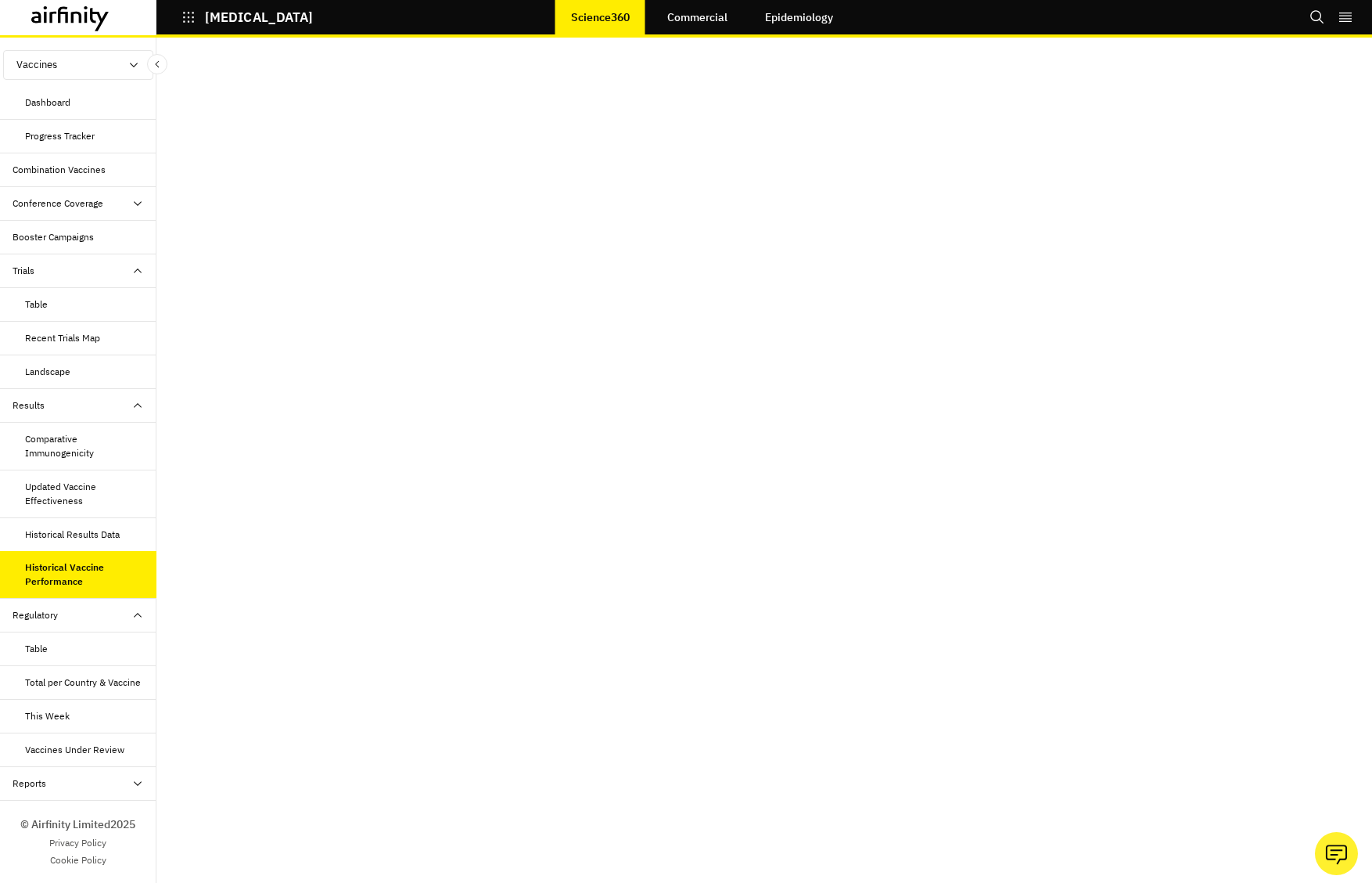
click at [95, 535] on div "Historical Results Data" at bounding box center [71, 534] width 94 height 14
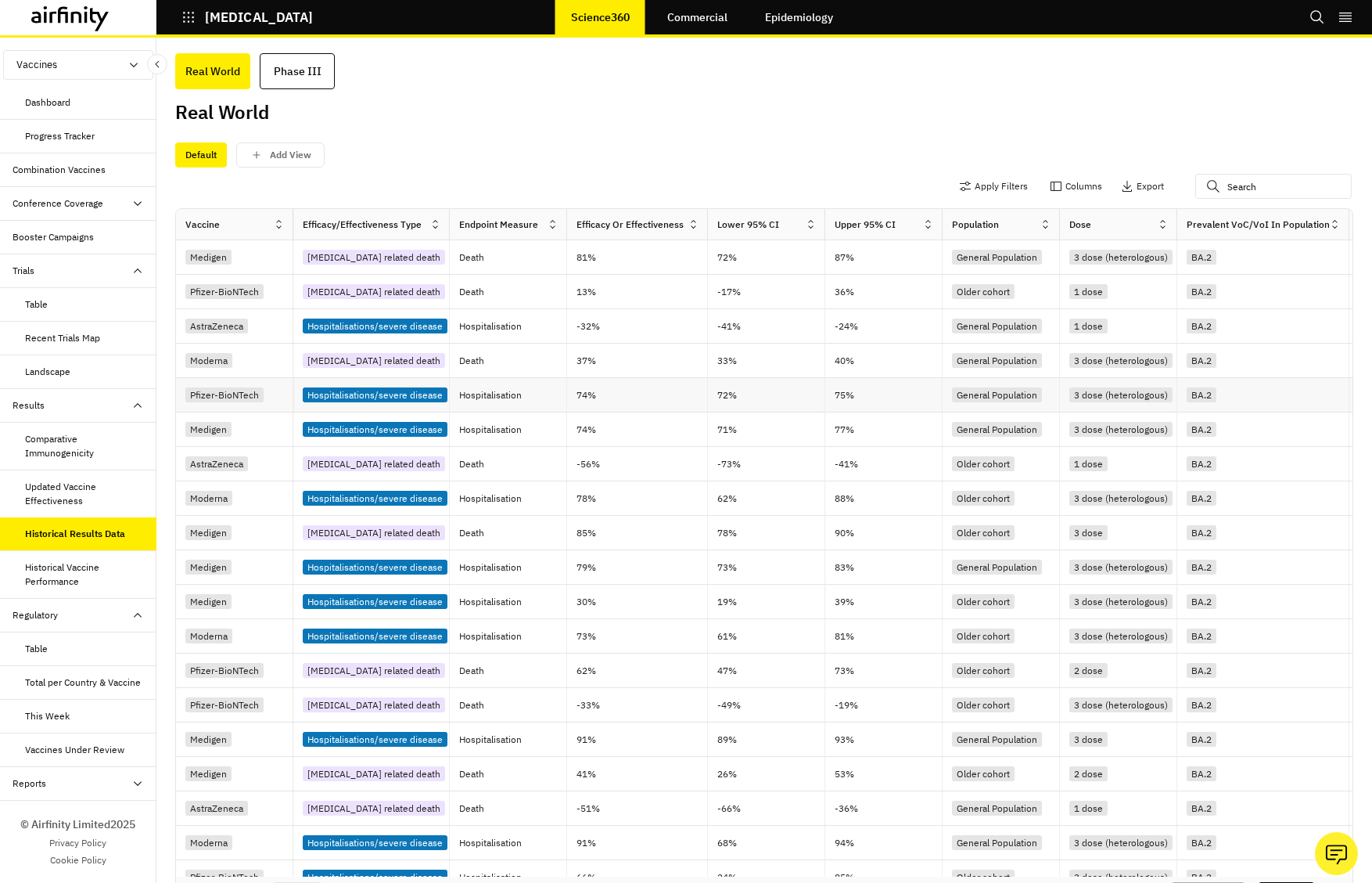
scroll to position [228, 0]
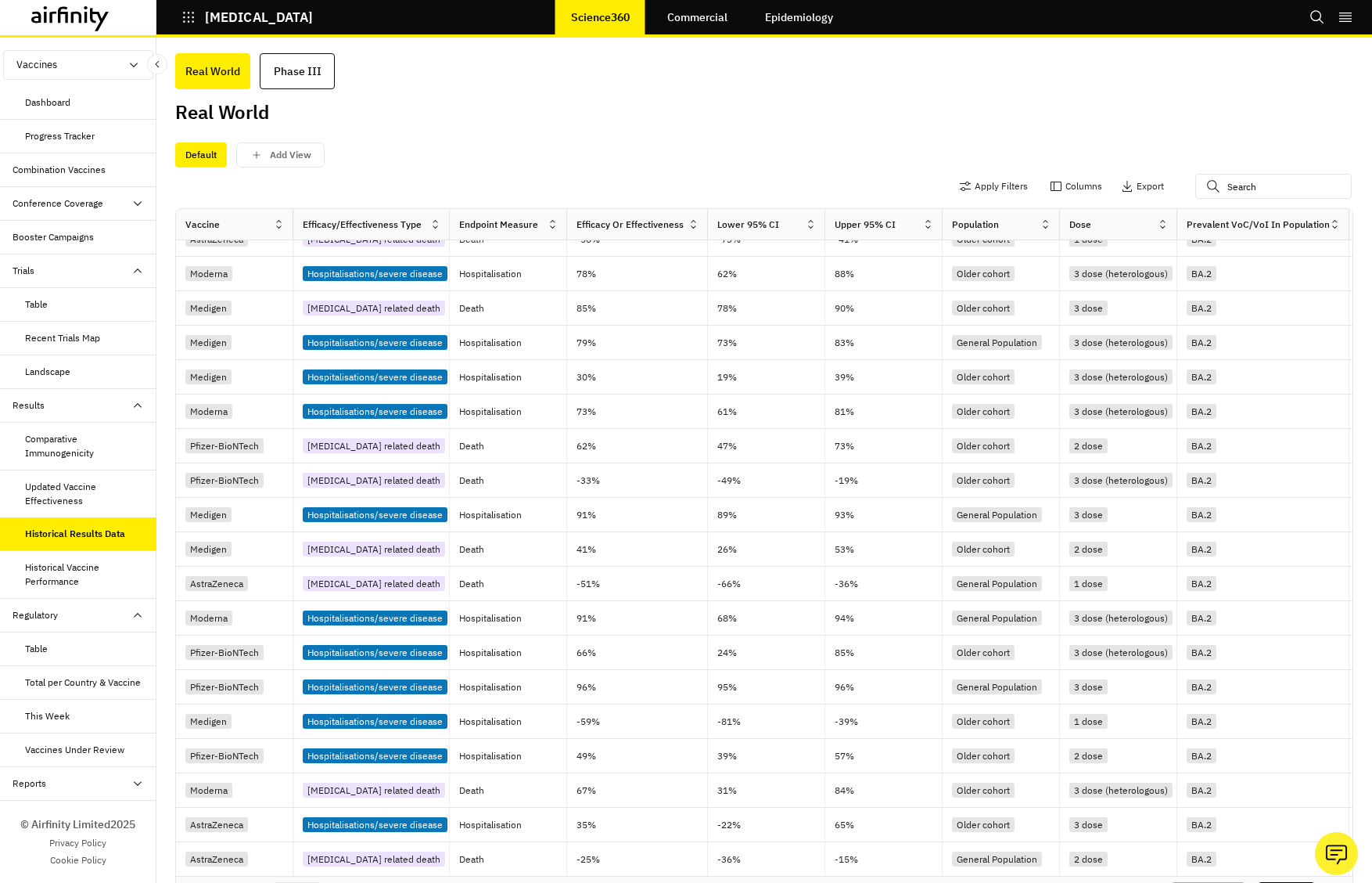
click at [104, 395] on div "Results" at bounding box center [78, 405] width 157 height 34
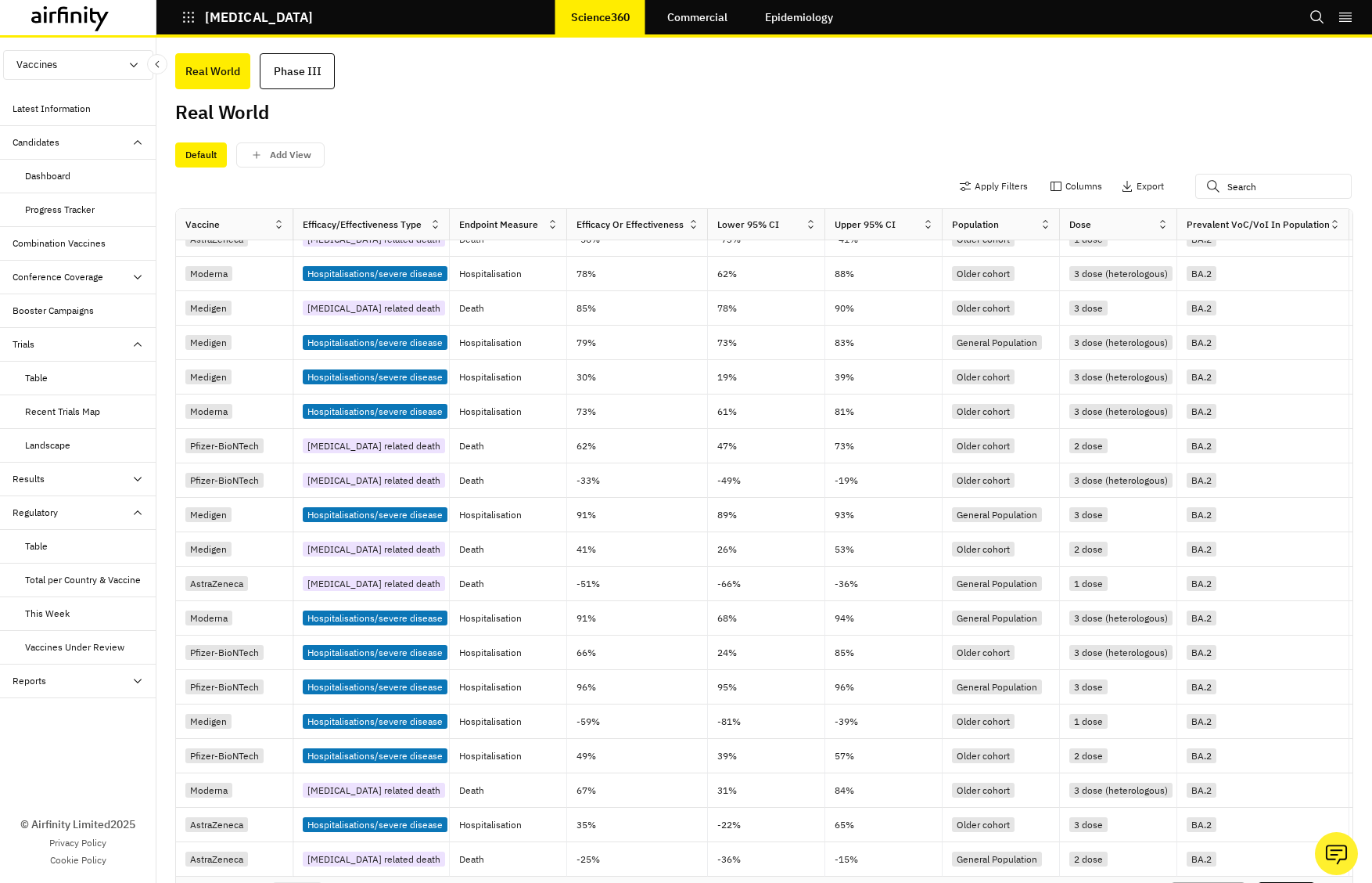
click at [104, 333] on div "Trials" at bounding box center [78, 345] width 157 height 34
click at [110, 277] on div "Conference Coverage" at bounding box center [84, 276] width 144 height 14
click at [126, 328] on div "Trials" at bounding box center [78, 345] width 157 height 34
click at [126, 353] on div "Trials" at bounding box center [78, 345] width 157 height 34
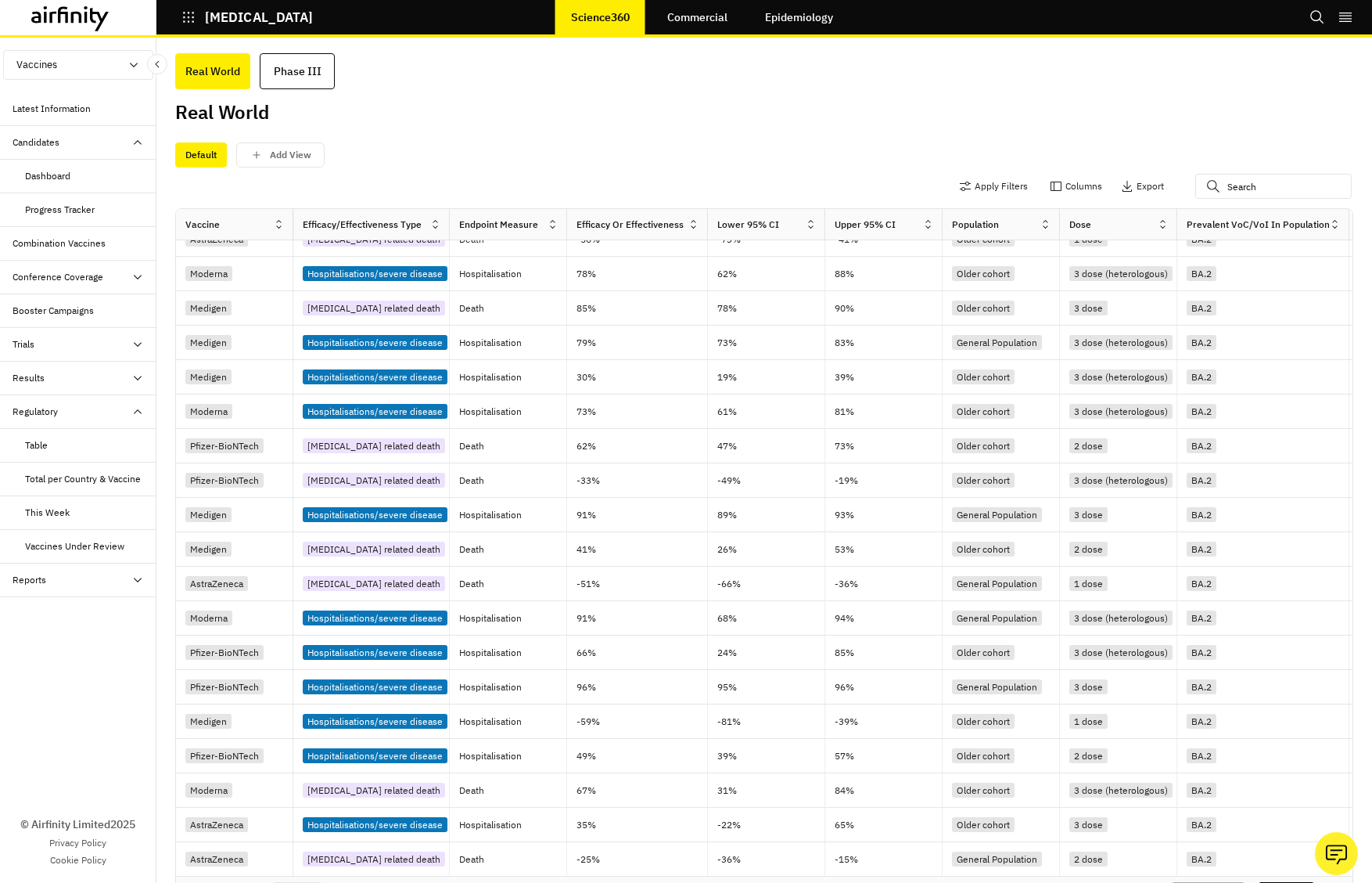
click at [113, 179] on div "Dashboard" at bounding box center [90, 175] width 131 height 14
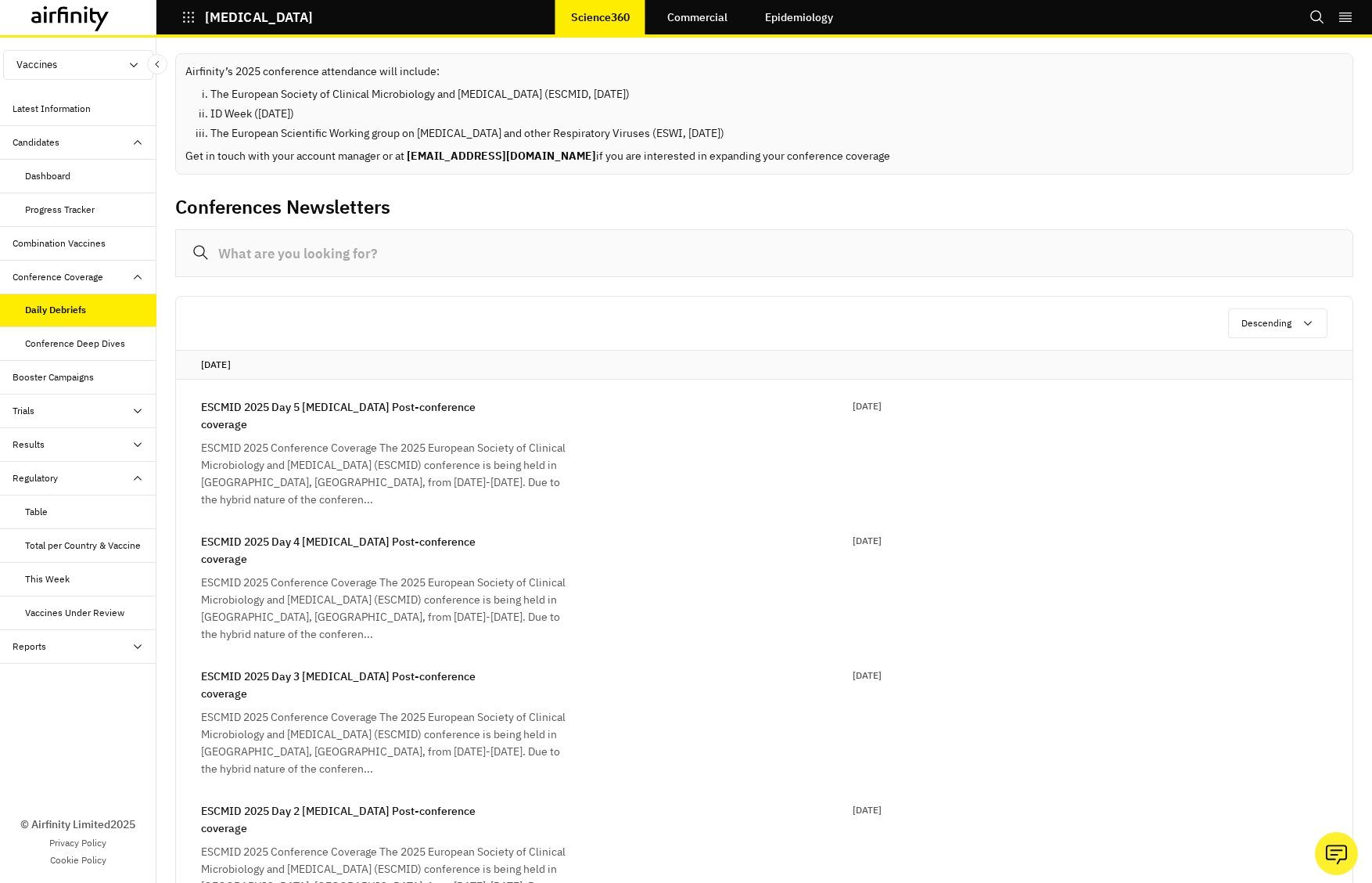
click at [88, 380] on div "Booster Campaigns" at bounding box center [53, 377] width 82 height 14
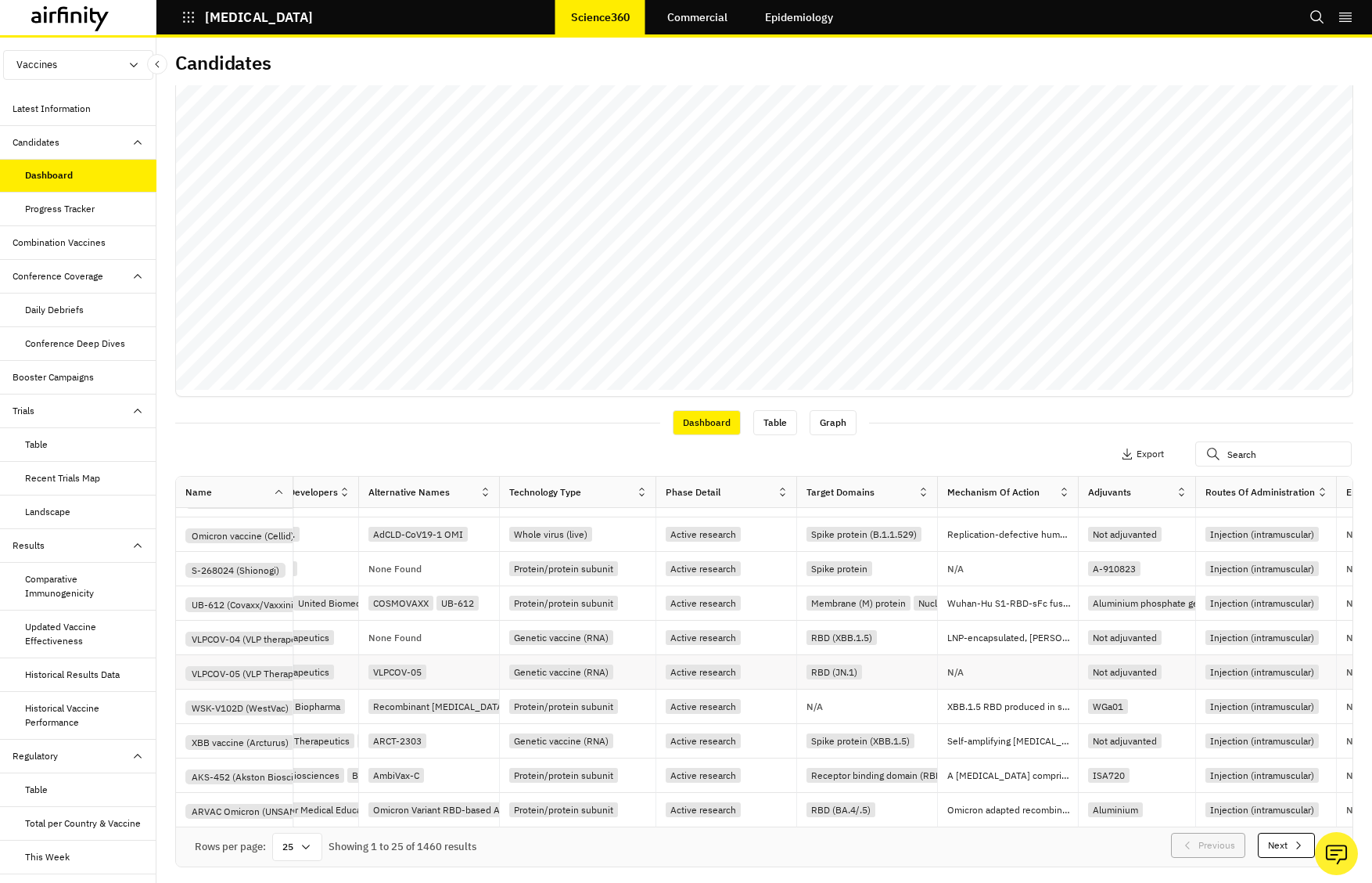
scroll to position [546, 0]
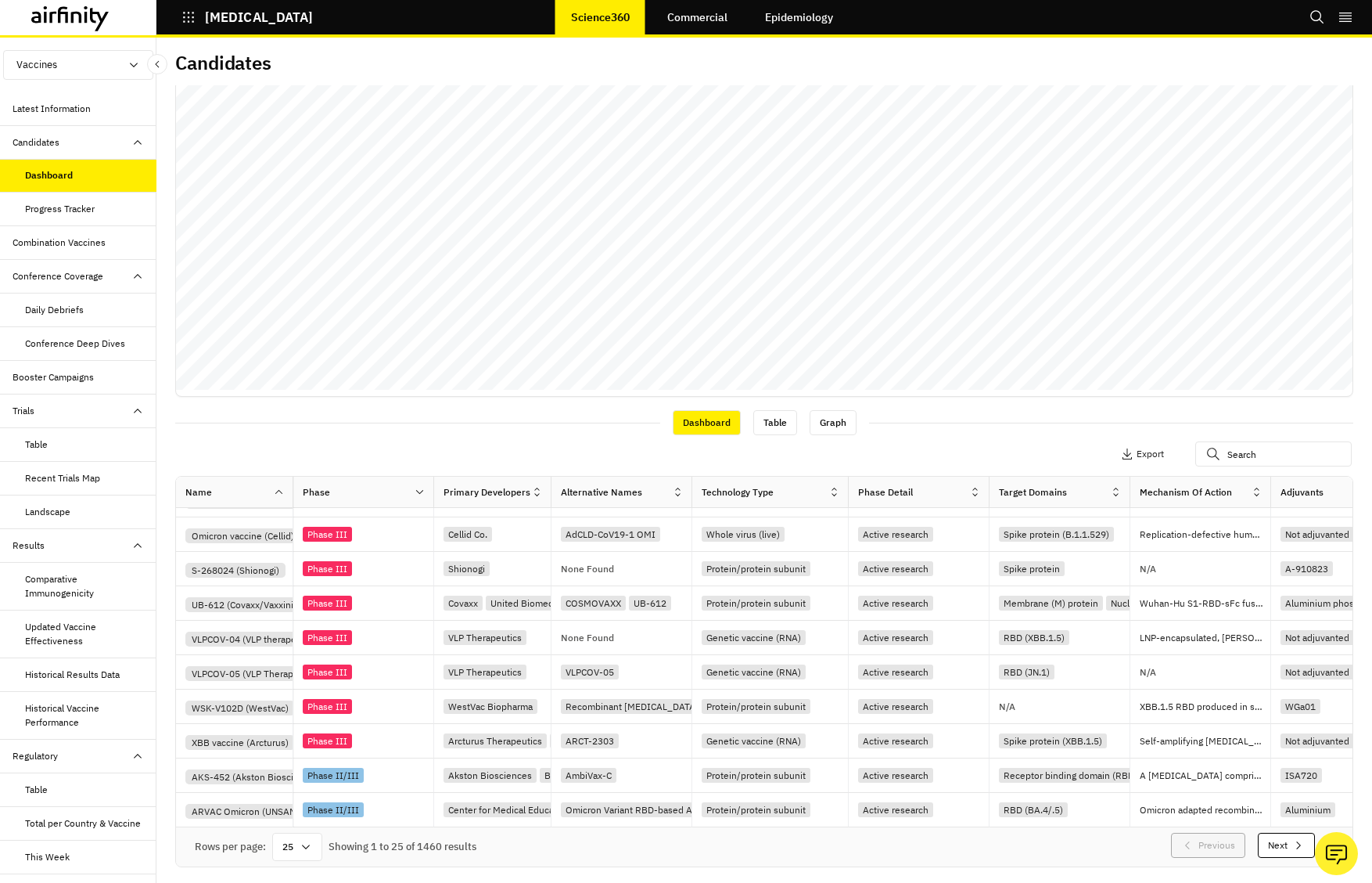
click at [67, 440] on div "Table" at bounding box center [90, 444] width 131 height 14
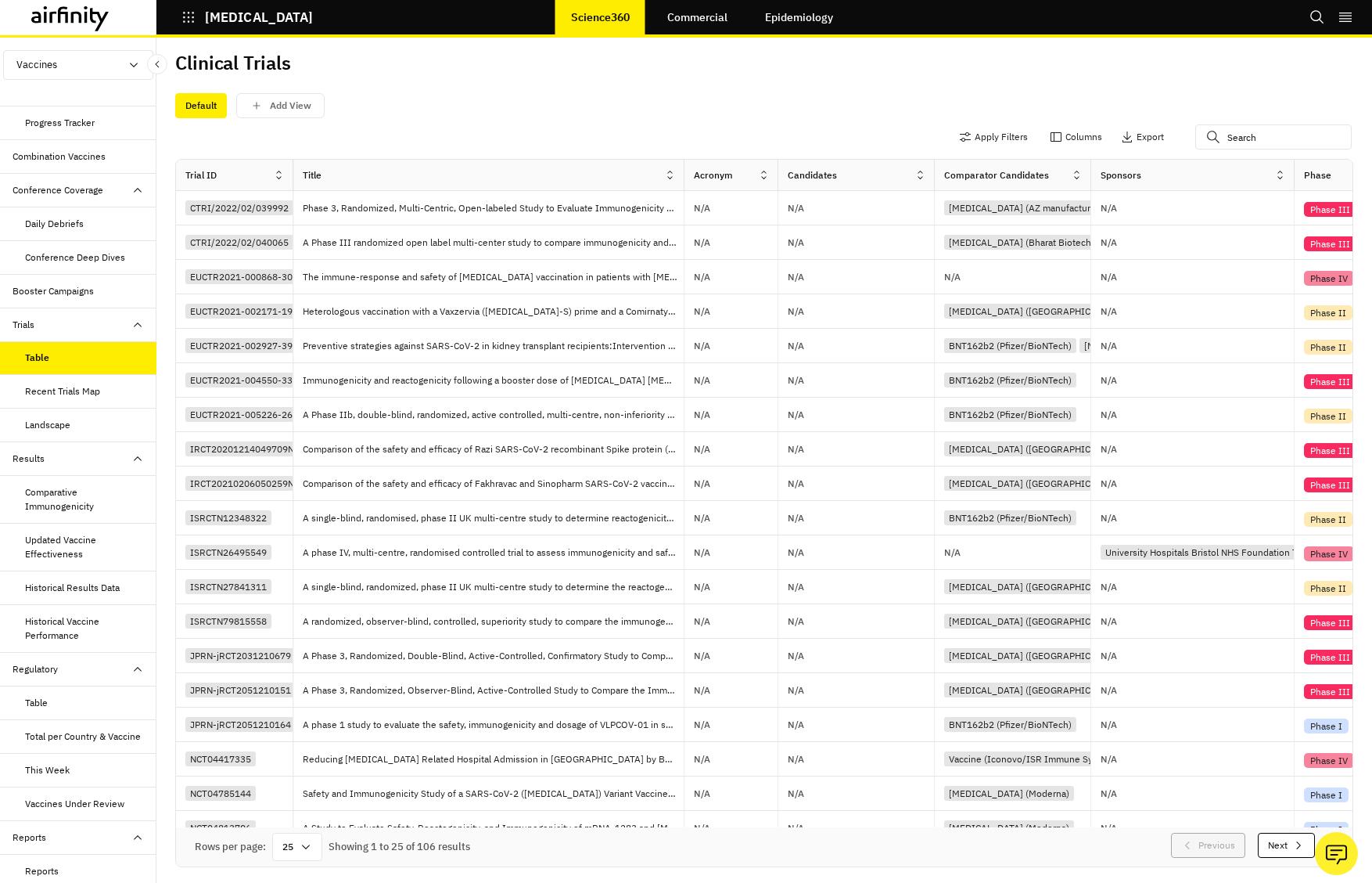
scroll to position [98, 0]
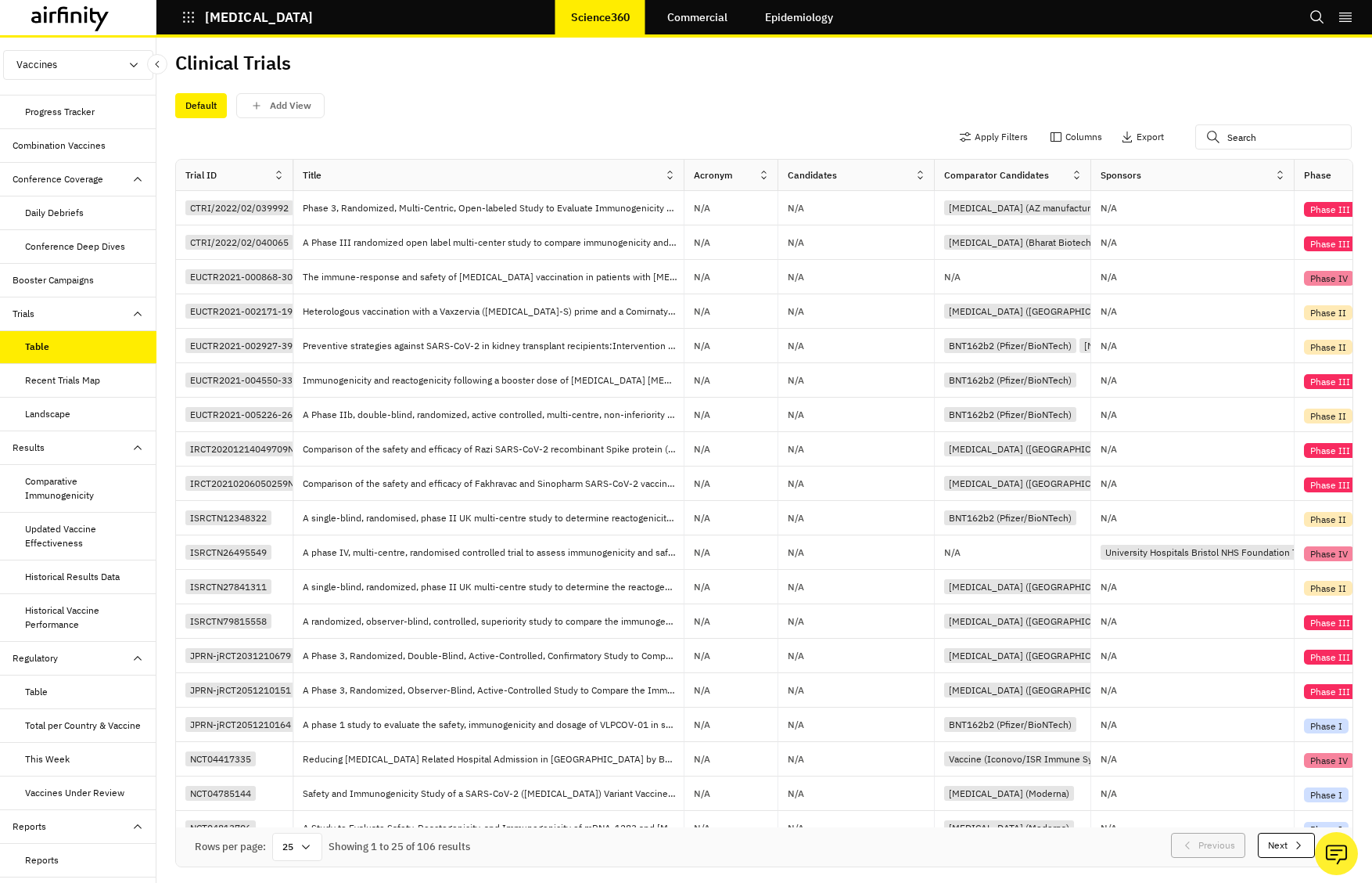
click at [89, 694] on div "Table" at bounding box center [90, 691] width 131 height 14
